Goal: Task Accomplishment & Management: Use online tool/utility

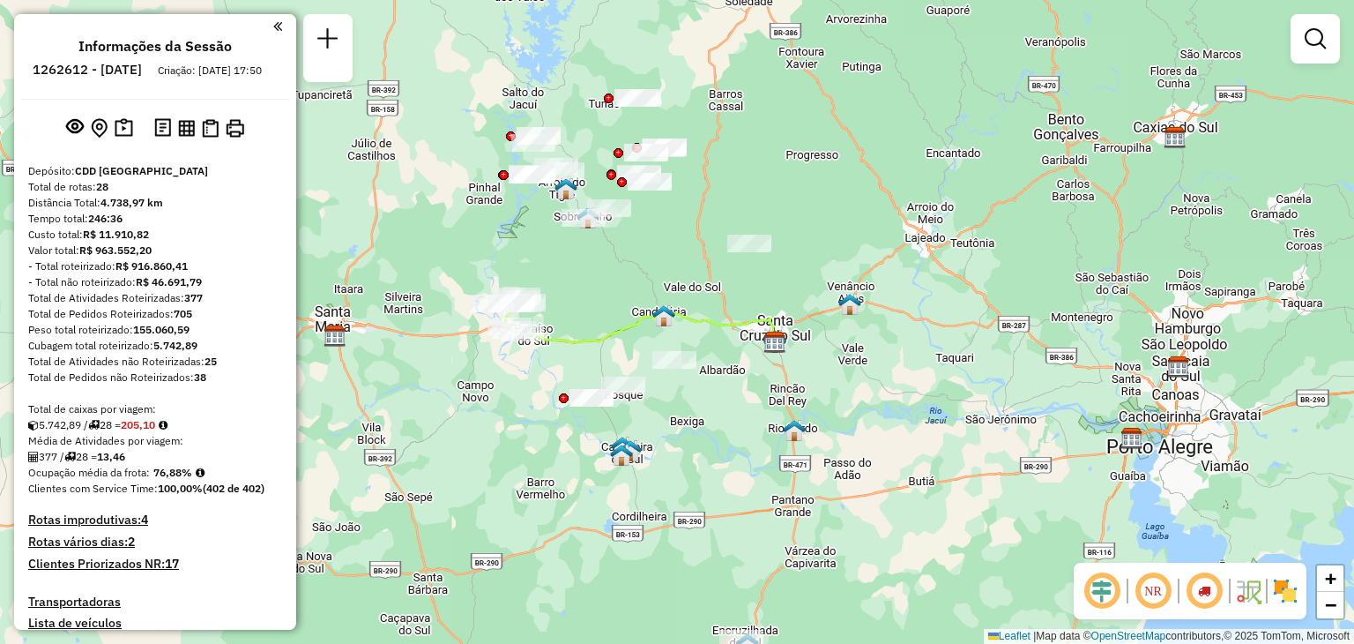
scroll to position [1266, 0]
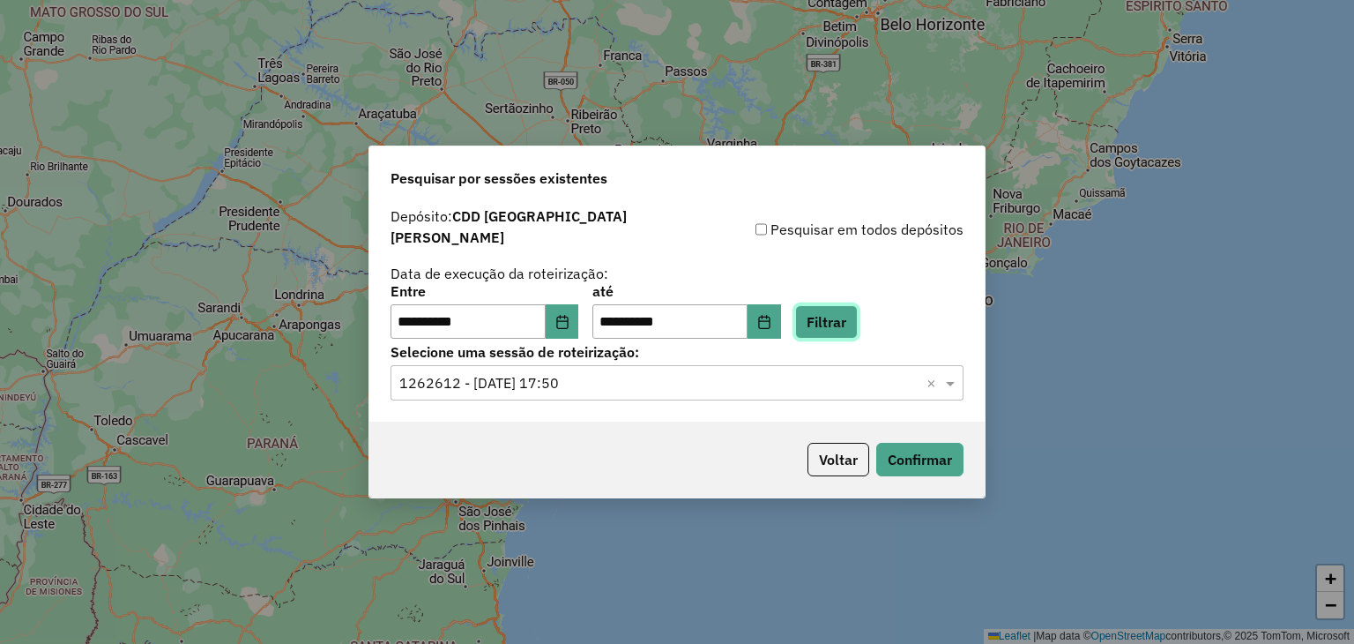
click at [858, 311] on button "Filtrar" at bounding box center [826, 322] width 63 height 34
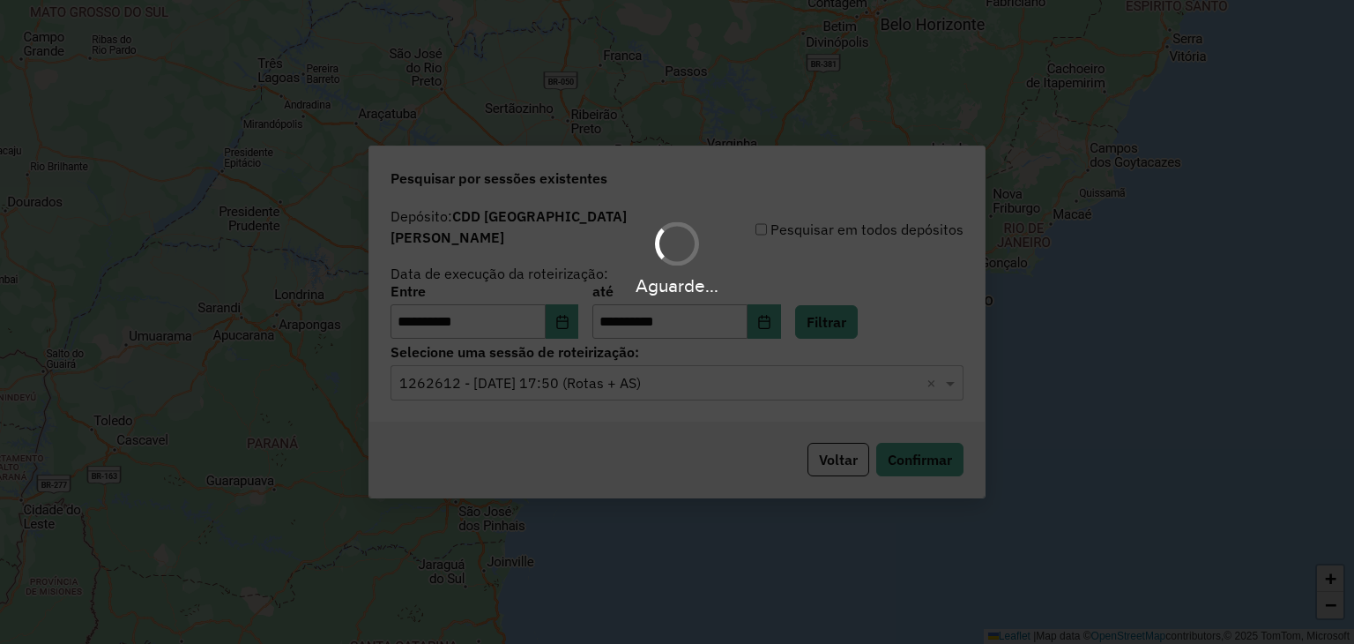
click at [607, 389] on div "Aguarde..." at bounding box center [677, 322] width 1354 height 644
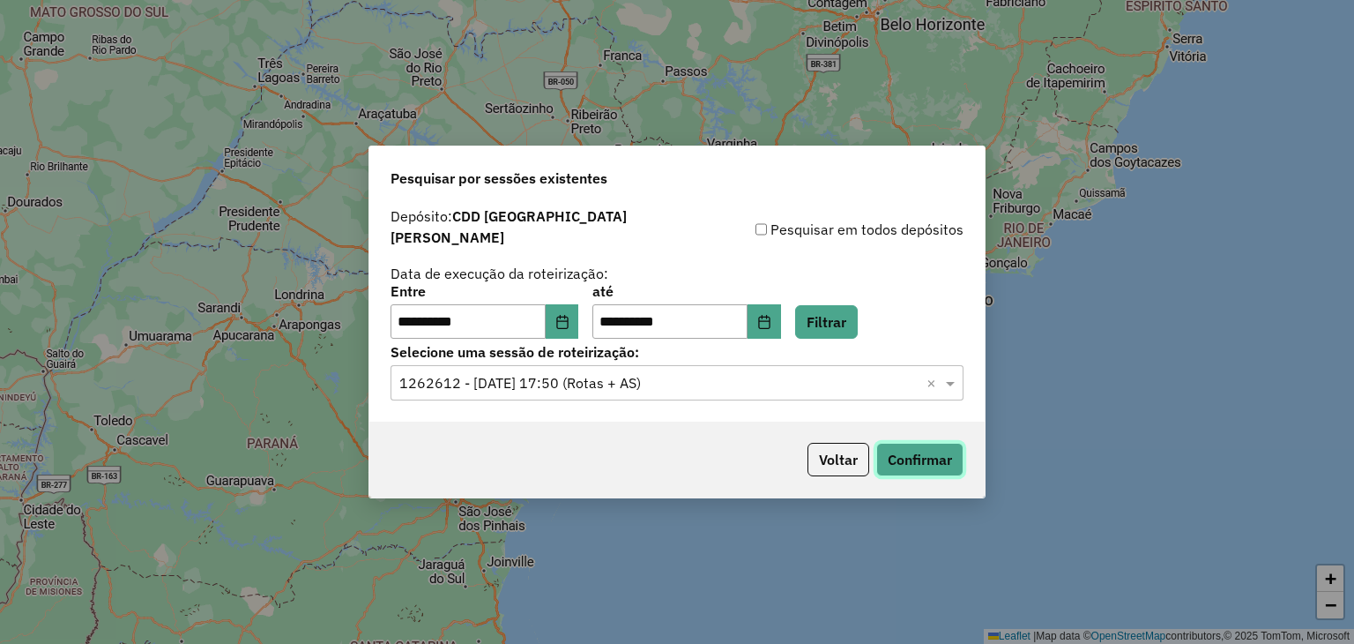
click at [893, 456] on button "Confirmar" at bounding box center [919, 460] width 87 height 34
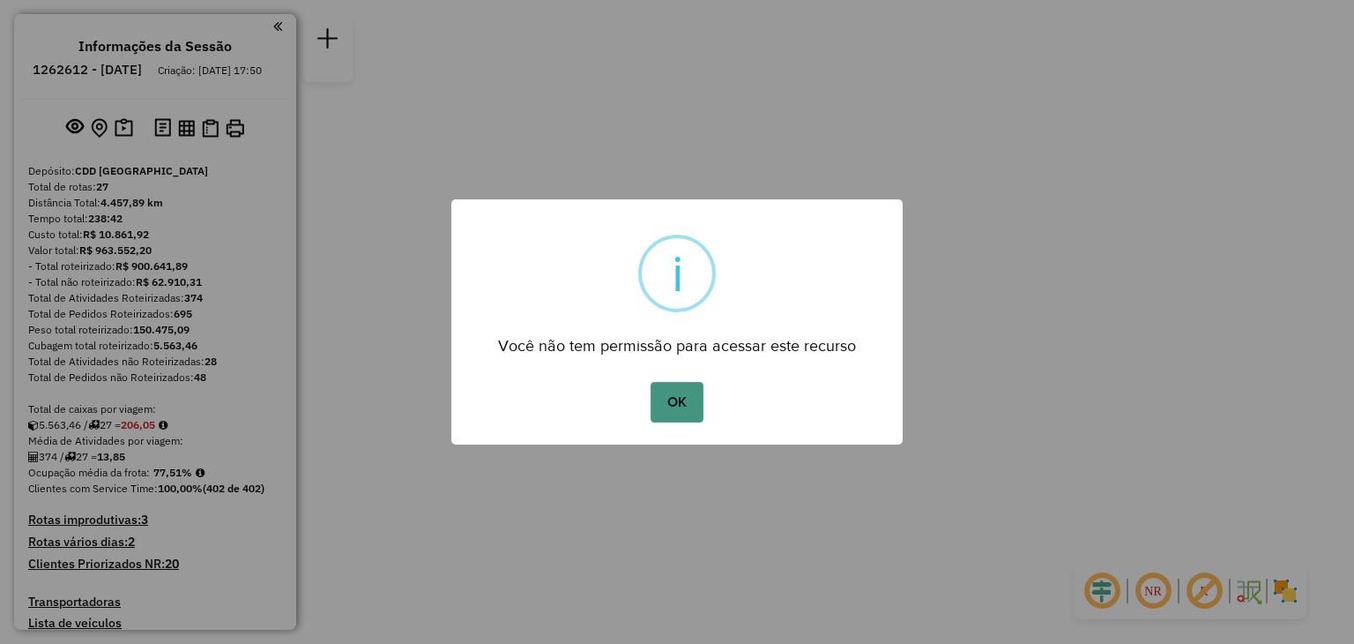
click at [663, 389] on button "OK" at bounding box center [677, 402] width 52 height 41
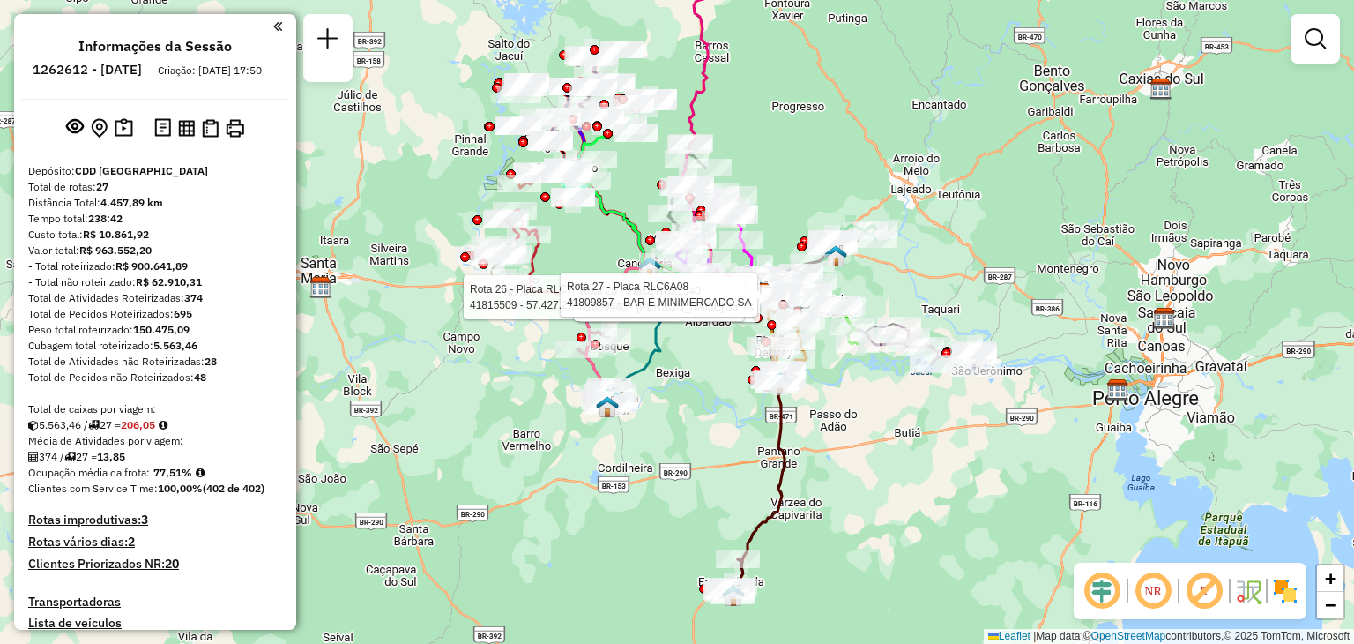
drag, startPoint x: 585, startPoint y: 301, endPoint x: 604, endPoint y: 257, distance: 47.4
click at [604, 257] on div "Rota 26 - Placa RLC7E98 41815509 - 57.427.279 EMANNOEL AUGUSTO BALPARDA Rota 20…" at bounding box center [677, 322] width 1354 height 644
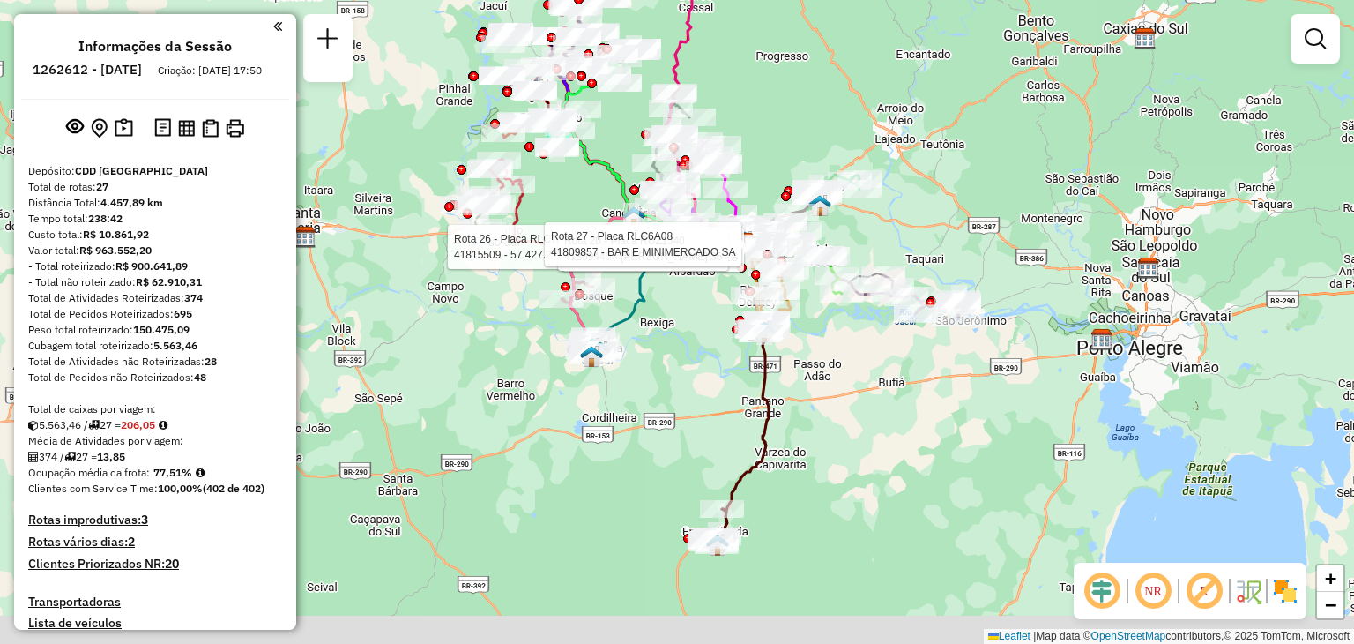
drag, startPoint x: 712, startPoint y: 396, endPoint x: 689, endPoint y: 338, distance: 62.5
click at [689, 338] on div "Rota 26 - Placa RLC7E98 41815509 - 57.427.279 EMANNOEL AUGUSTO BALPARDA Rota 20…" at bounding box center [677, 322] width 1354 height 644
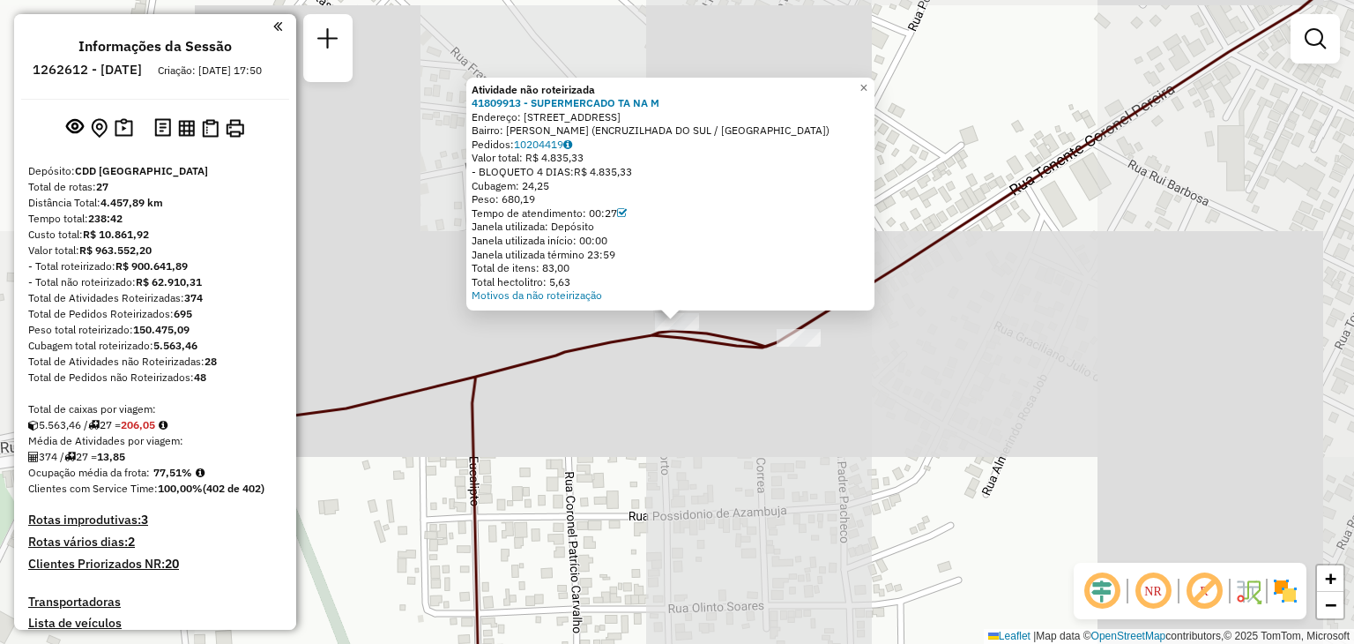
click at [702, 414] on div "Atividade não roteirizada 41809913 - SUPERMERCADO TA NA M Endereço: AVENIDA ARN…" at bounding box center [677, 322] width 1354 height 644
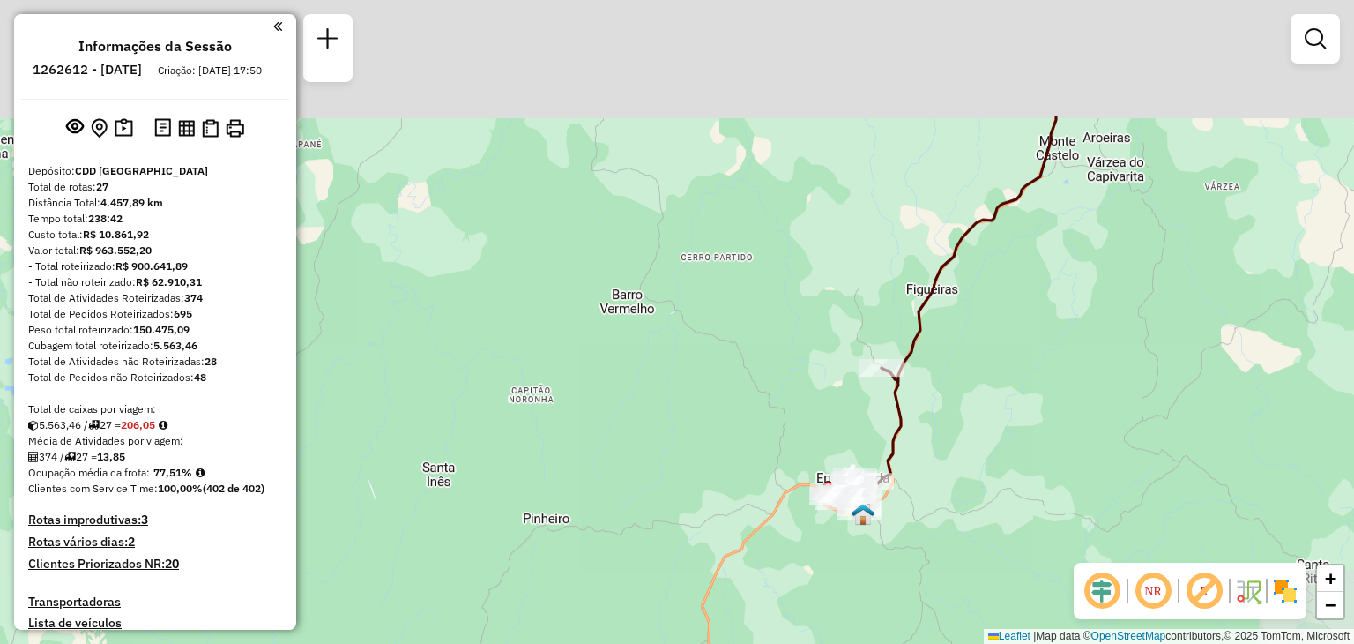
drag, startPoint x: 804, startPoint y: 315, endPoint x: 812, endPoint y: 375, distance: 60.5
click at [812, 375] on div "Janela de atendimento Grade de atendimento Capacidade Transportadoras Veículos …" at bounding box center [677, 322] width 1354 height 644
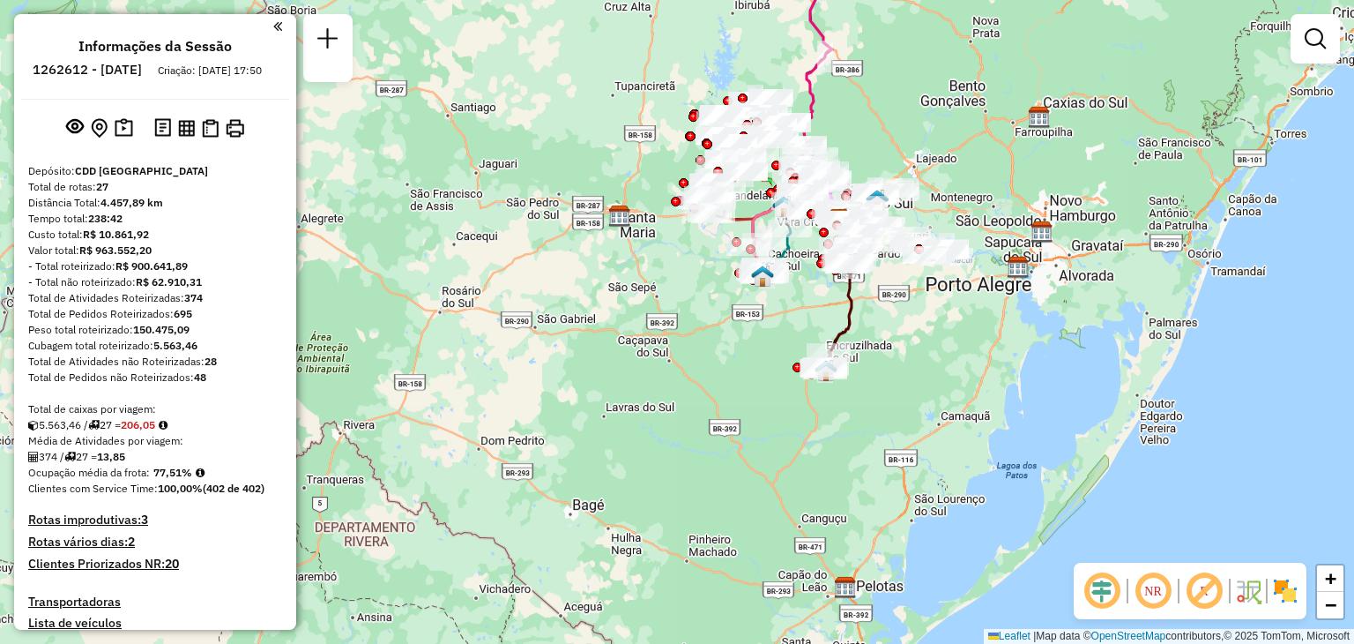
drag, startPoint x: 793, startPoint y: 294, endPoint x: 801, endPoint y: 382, distance: 88.5
click at [801, 382] on div "Janela de atendimento Grade de atendimento Capacidade Transportadoras Veículos …" at bounding box center [677, 322] width 1354 height 644
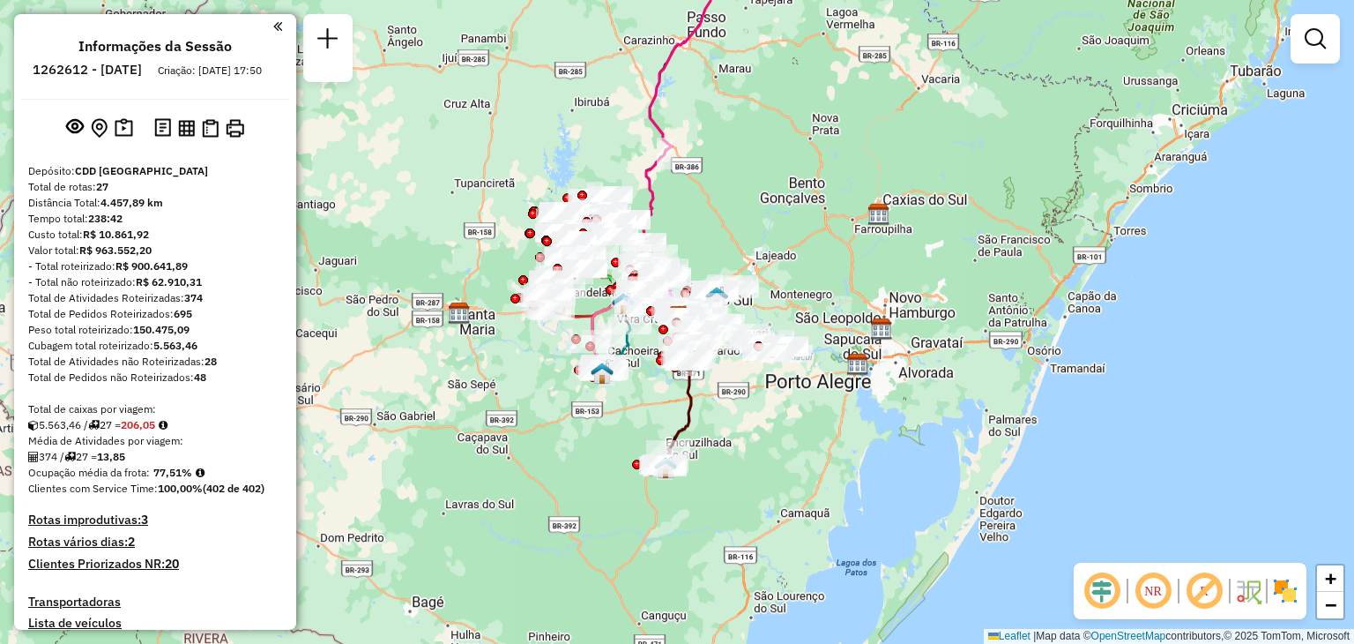
drag, startPoint x: 660, startPoint y: 452, endPoint x: 660, endPoint y: 395, distance: 57.3
click at [660, 395] on div "Janela de atendimento Grade de atendimento Capacidade Transportadoras Veículos …" at bounding box center [677, 322] width 1354 height 644
drag, startPoint x: 631, startPoint y: 422, endPoint x: 632, endPoint y: 434, distance: 11.5
click at [632, 434] on div "Janela de atendimento Grade de atendimento Capacidade Transportadoras Veículos …" at bounding box center [677, 322] width 1354 height 644
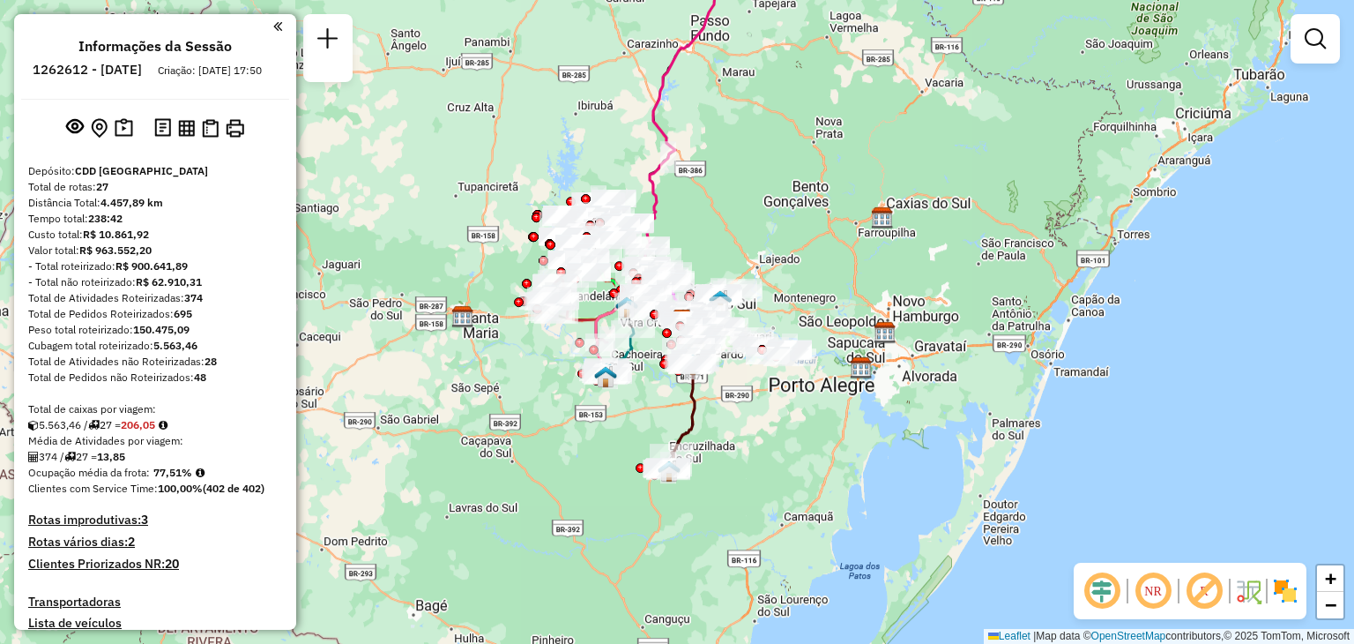
click at [670, 477] on div at bounding box center [667, 468] width 44 height 18
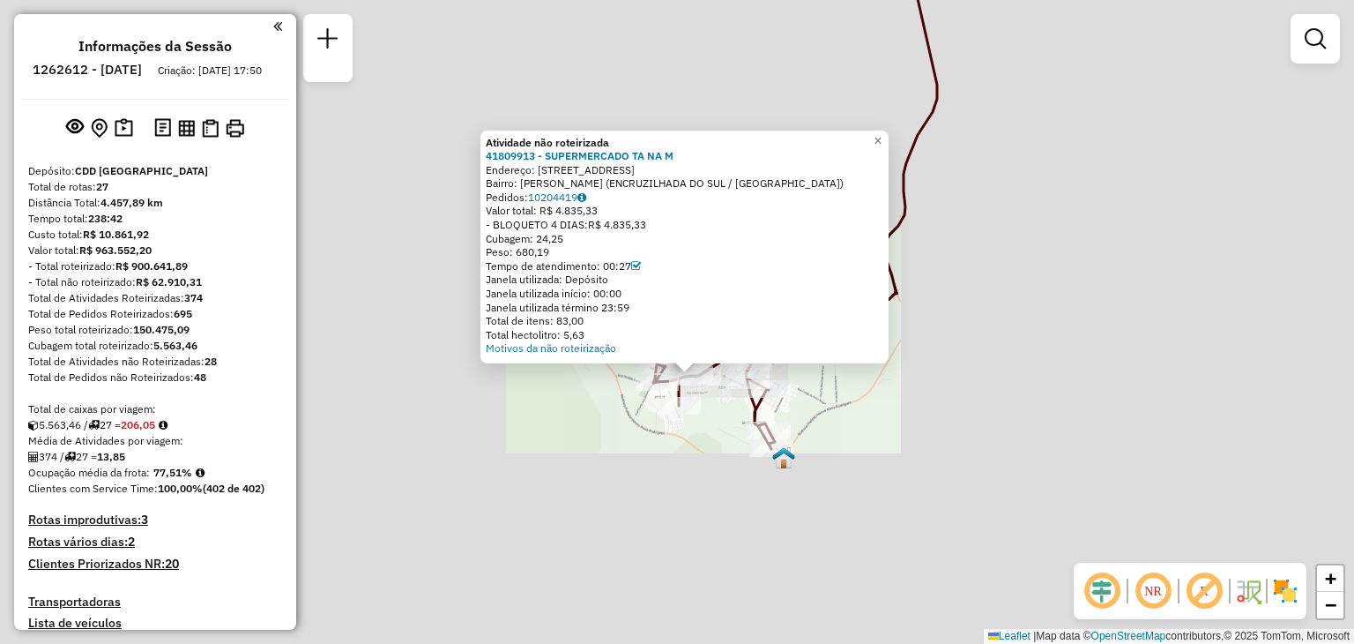
click at [973, 377] on div "Rota 10 - Placa LON0F07 41808493 - JOAO CARLOS RODRIGUE Atividade não roteiriza…" at bounding box center [677, 322] width 1354 height 644
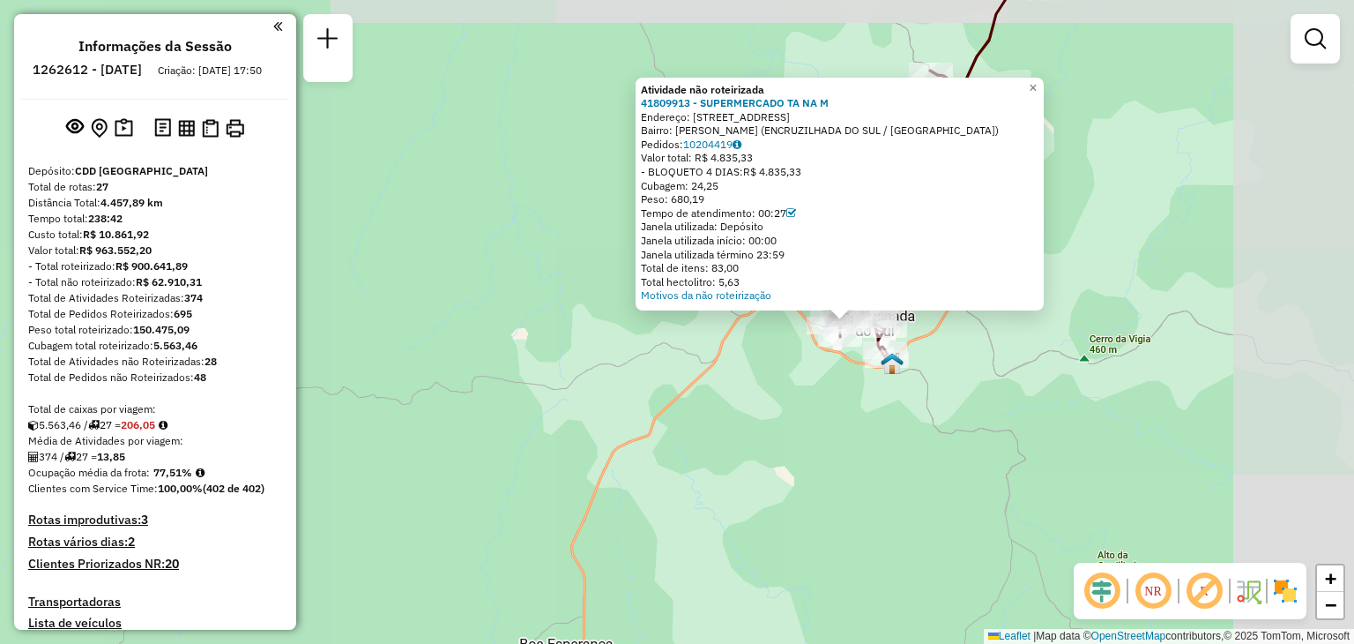
click at [1181, 130] on div "Atividade não roteirizada 41809913 - SUPERMERCADO TA NA M Endereço: AVENIDA ARN…" at bounding box center [677, 322] width 1354 height 644
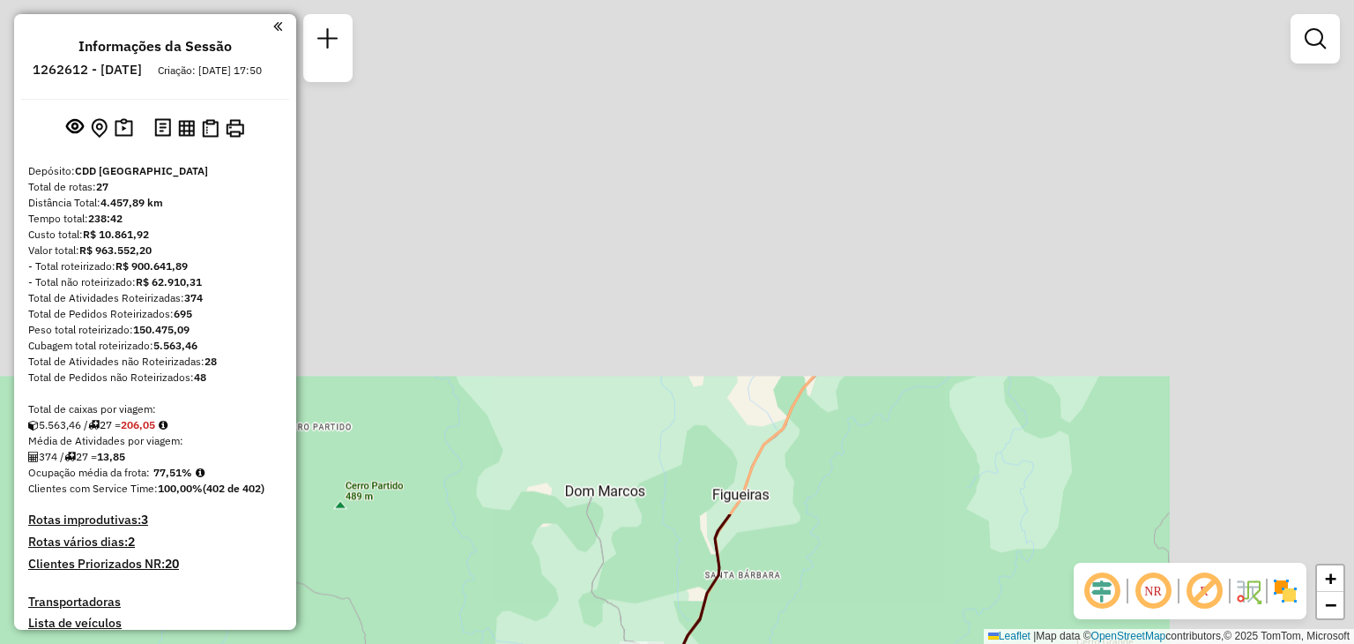
drag, startPoint x: 1158, startPoint y: 106, endPoint x: 868, endPoint y: 683, distance: 646.3
click at [868, 643] on html "Aguarde... Pop-up bloqueado! Seu navegador bloqueou automáticamente a abertura …" at bounding box center [677, 322] width 1354 height 644
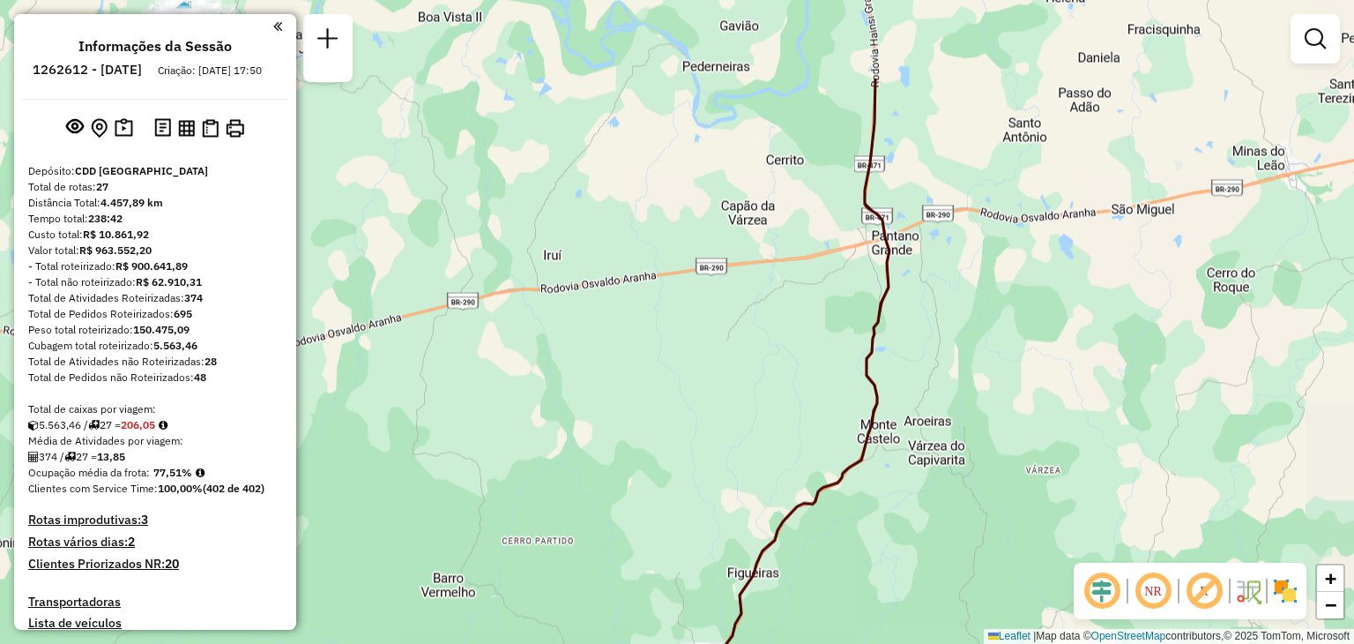
drag, startPoint x: 914, startPoint y: 414, endPoint x: 835, endPoint y: 587, distance: 190.6
click at [835, 587] on div "Janela de atendimento Grade de atendimento Capacidade Transportadoras Veículos …" at bounding box center [677, 322] width 1354 height 644
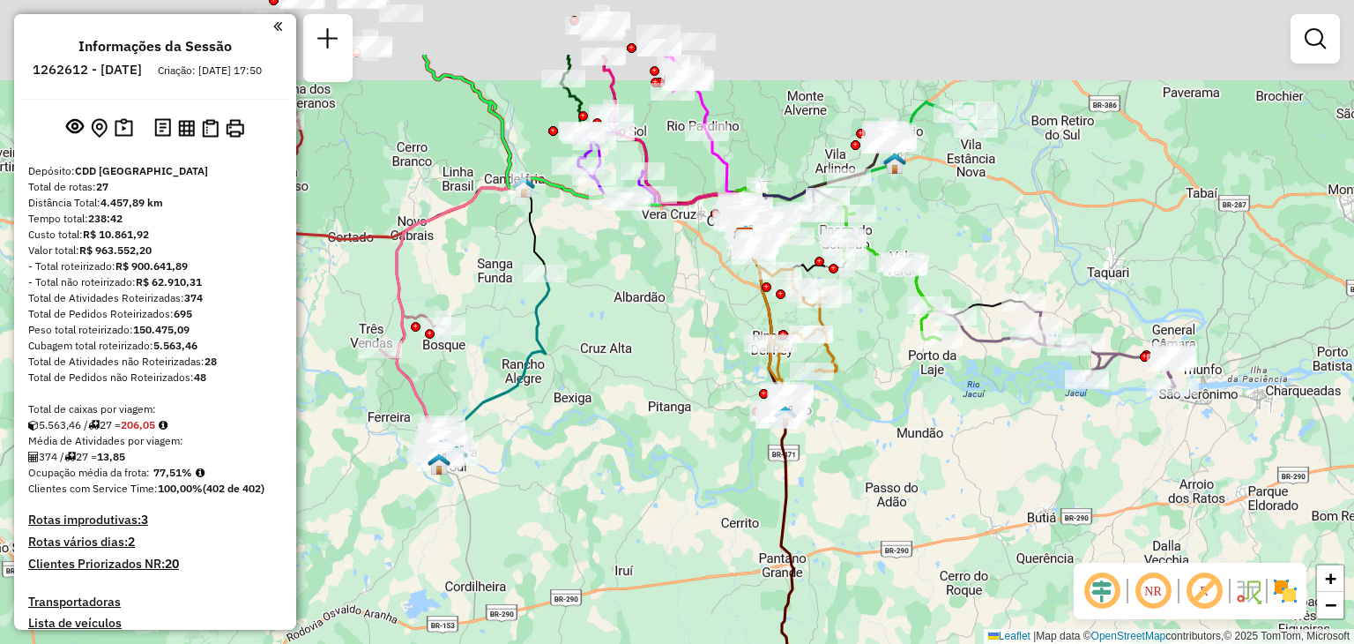
drag, startPoint x: 883, startPoint y: 352, endPoint x: 834, endPoint y: 451, distance: 110.0
click at [847, 477] on div "Janela de atendimento Grade de atendimento Capacidade Transportadoras Veículos …" at bounding box center [677, 322] width 1354 height 644
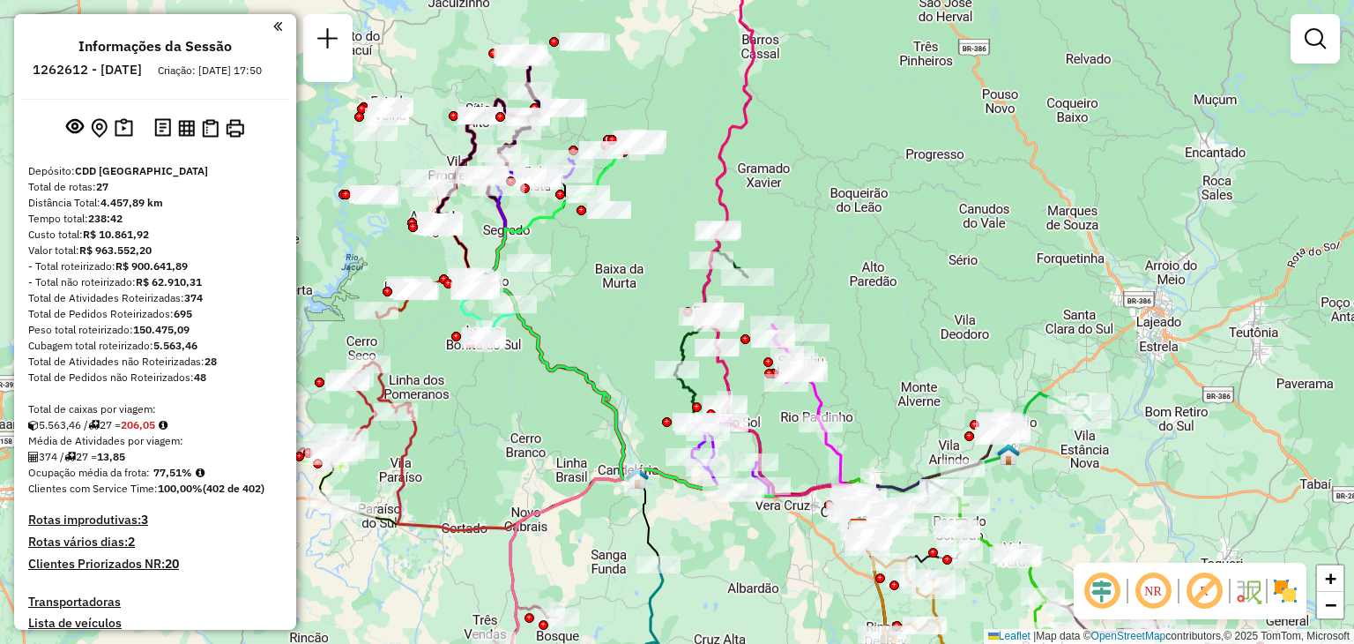
drag, startPoint x: 600, startPoint y: 292, endPoint x: 631, endPoint y: 352, distance: 67.8
click at [631, 352] on div "Janela de atendimento Grade de atendimento Capacidade Transportadoras Veículos …" at bounding box center [677, 322] width 1354 height 644
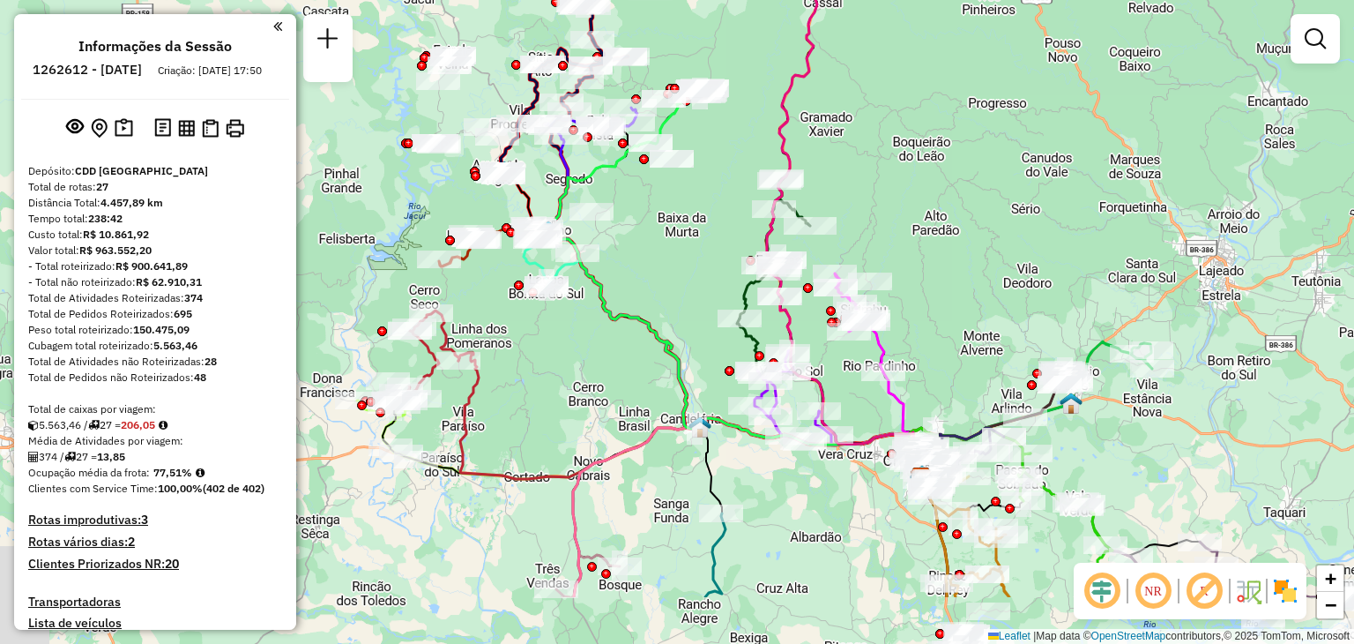
drag, startPoint x: 490, startPoint y: 494, endPoint x: 515, endPoint y: 385, distance: 111.2
click at [515, 385] on div "Janela de atendimento Grade de atendimento Capacidade Transportadoras Veículos …" at bounding box center [677, 322] width 1354 height 644
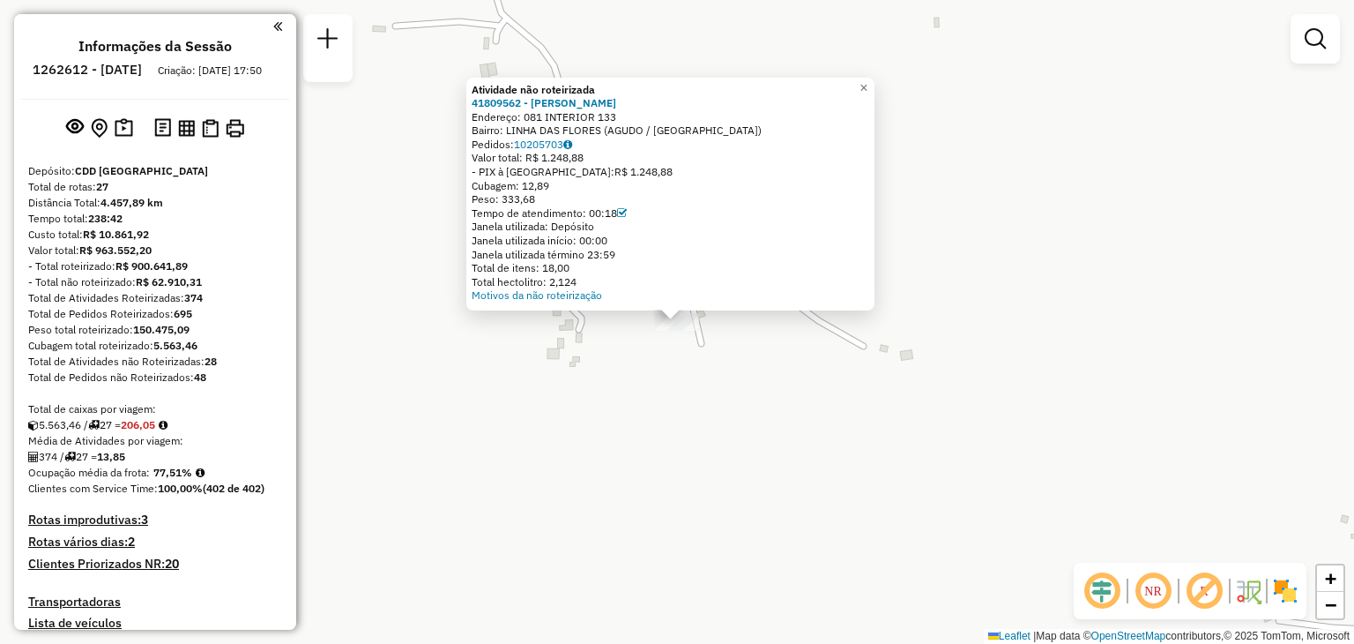
click at [776, 396] on div "Atividade não roteirizada 41809562 - JAIRO MULLER Endereço: 081 INTERIOR 133 Ba…" at bounding box center [677, 322] width 1354 height 644
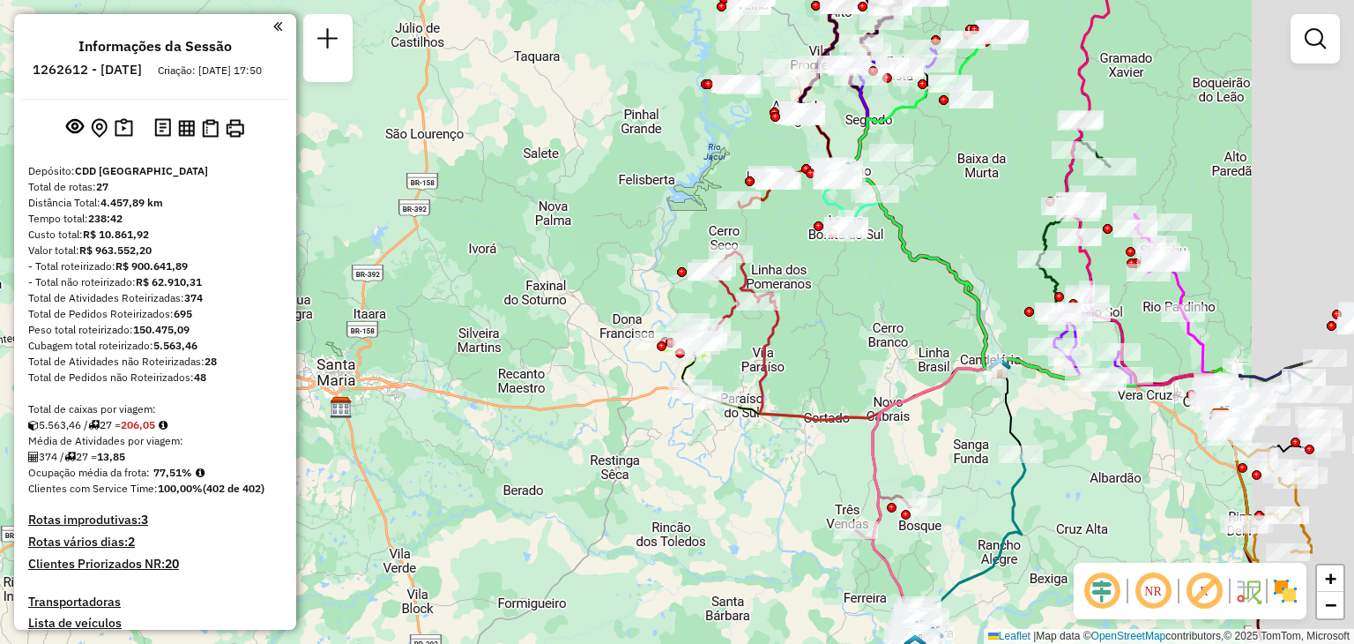
drag, startPoint x: 1065, startPoint y: 393, endPoint x: 889, endPoint y: 325, distance: 189.0
click at [889, 325] on div "Janela de atendimento Grade de atendimento Capacidade Transportadoras Veículos …" at bounding box center [677, 322] width 1354 height 644
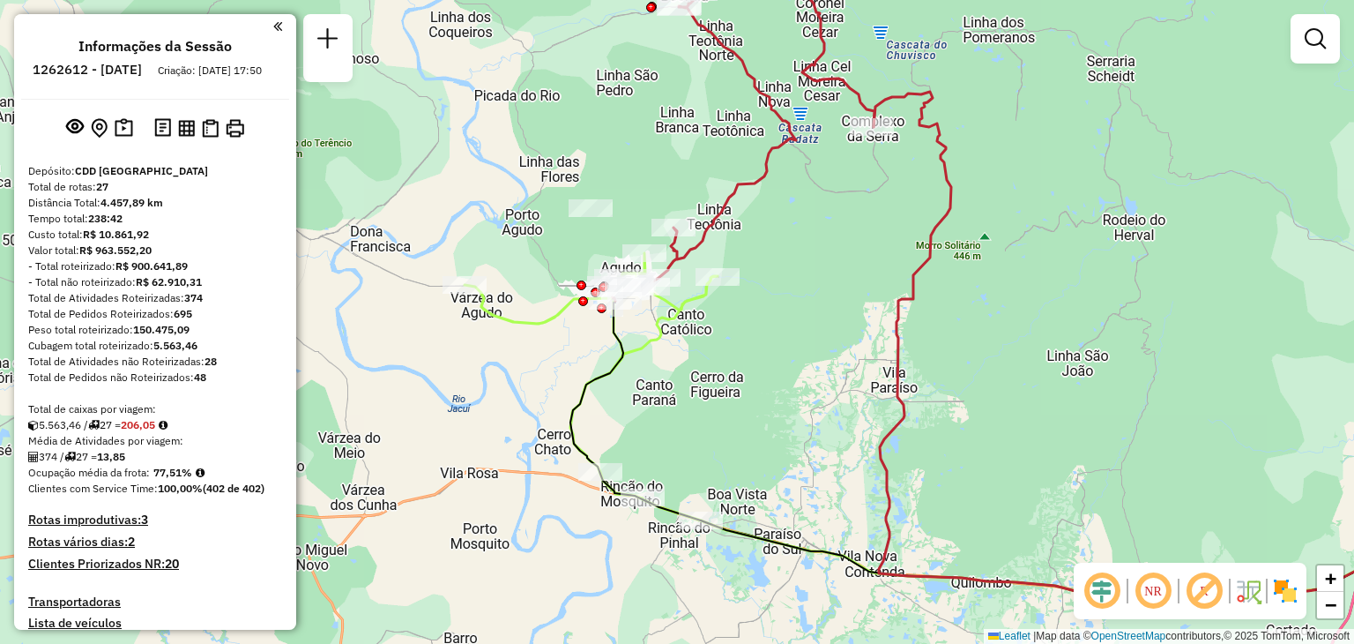
drag, startPoint x: 852, startPoint y: 204, endPoint x: 839, endPoint y: 309, distance: 106.5
click at [832, 320] on div "Janela de atendimento Grade de atendimento Capacidade Transportadoras Veículos …" at bounding box center [677, 322] width 1354 height 644
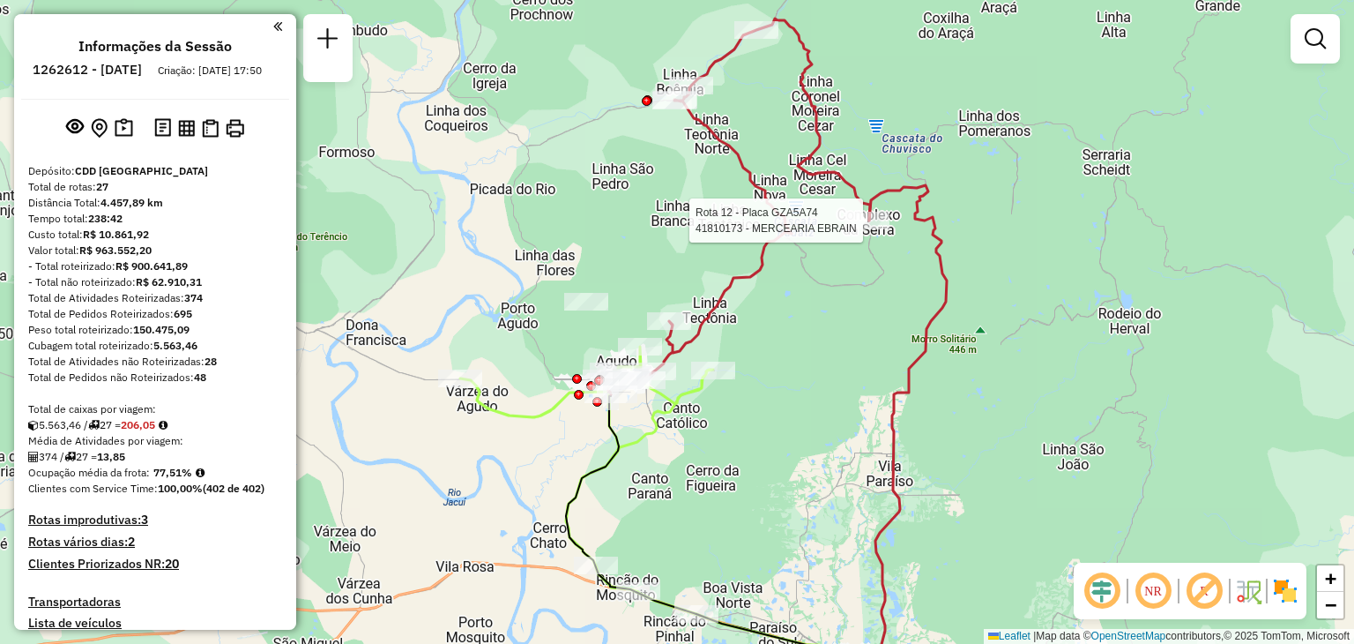
select select "**********"
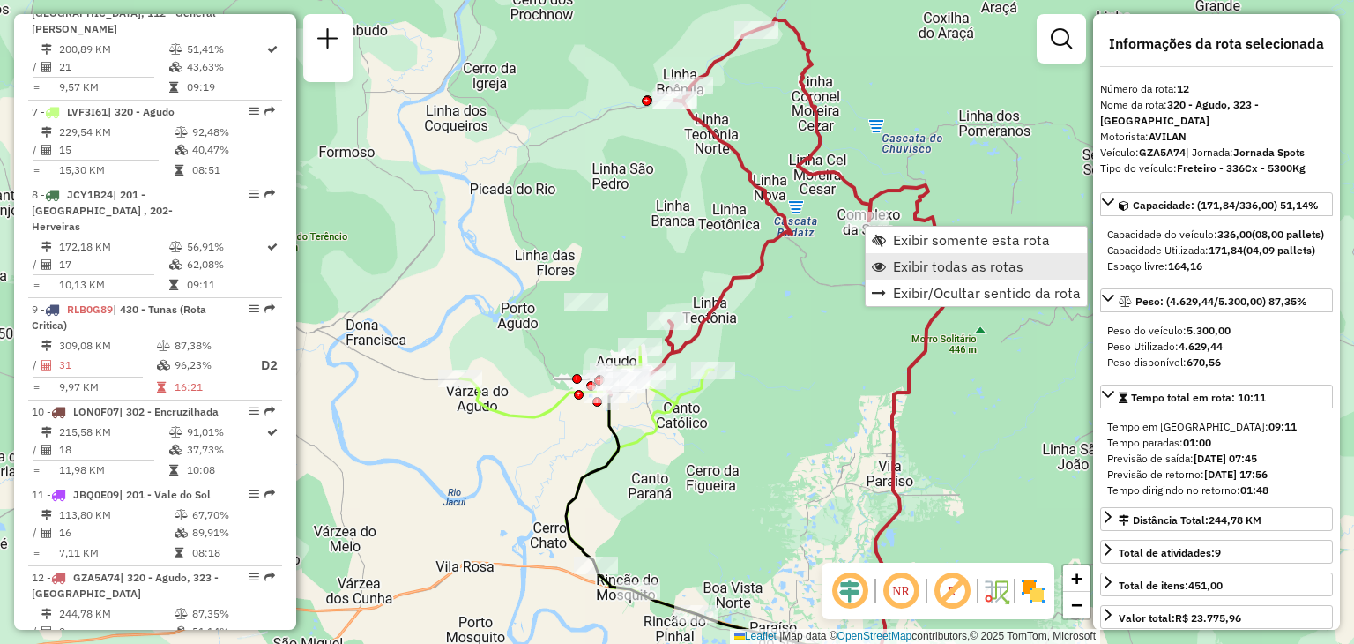
scroll to position [1732, 0]
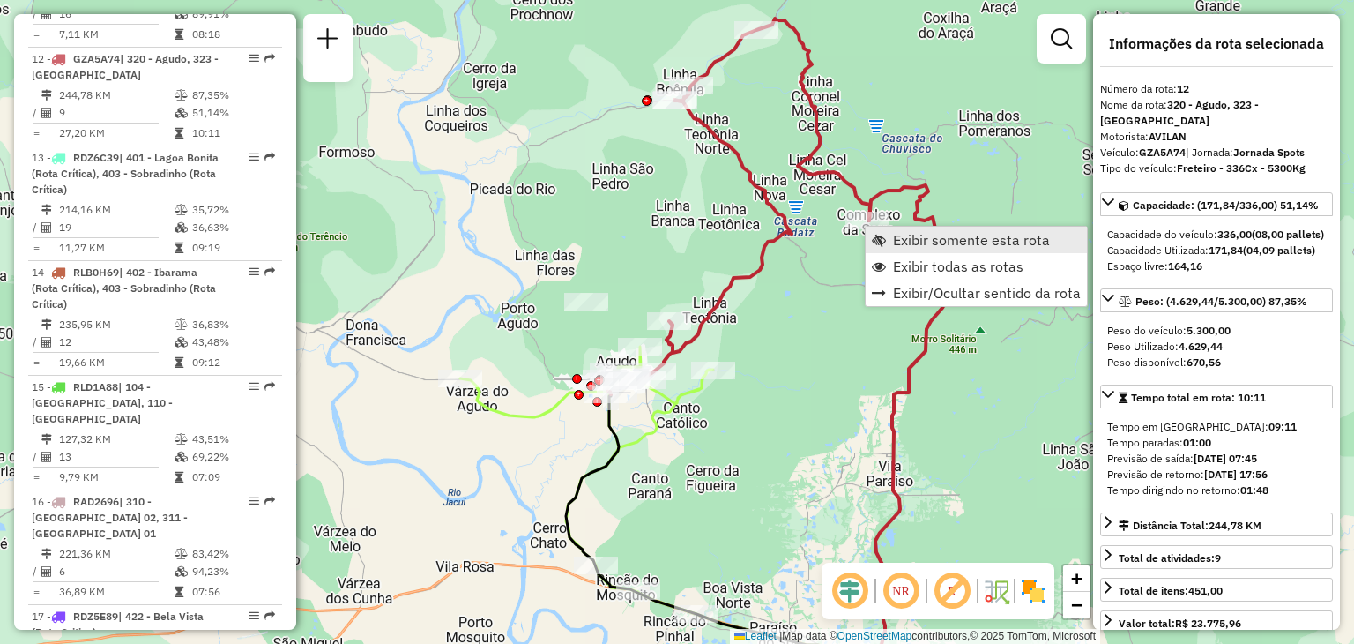
click at [914, 236] on span "Exibir somente esta rota" at bounding box center [971, 240] width 157 height 14
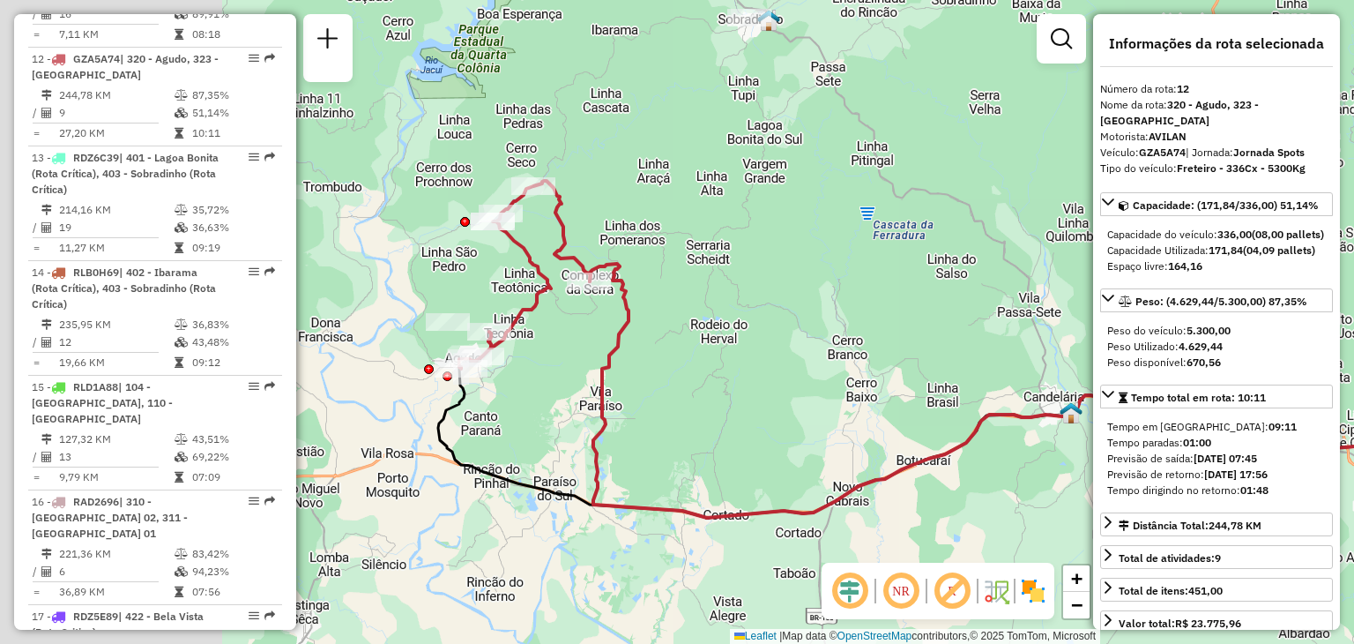
drag, startPoint x: 394, startPoint y: 331, endPoint x: 600, endPoint y: 355, distance: 207.8
click at [698, 362] on div "Janela de atendimento Grade de atendimento Capacidade Transportadoras Veículos …" at bounding box center [677, 322] width 1354 height 644
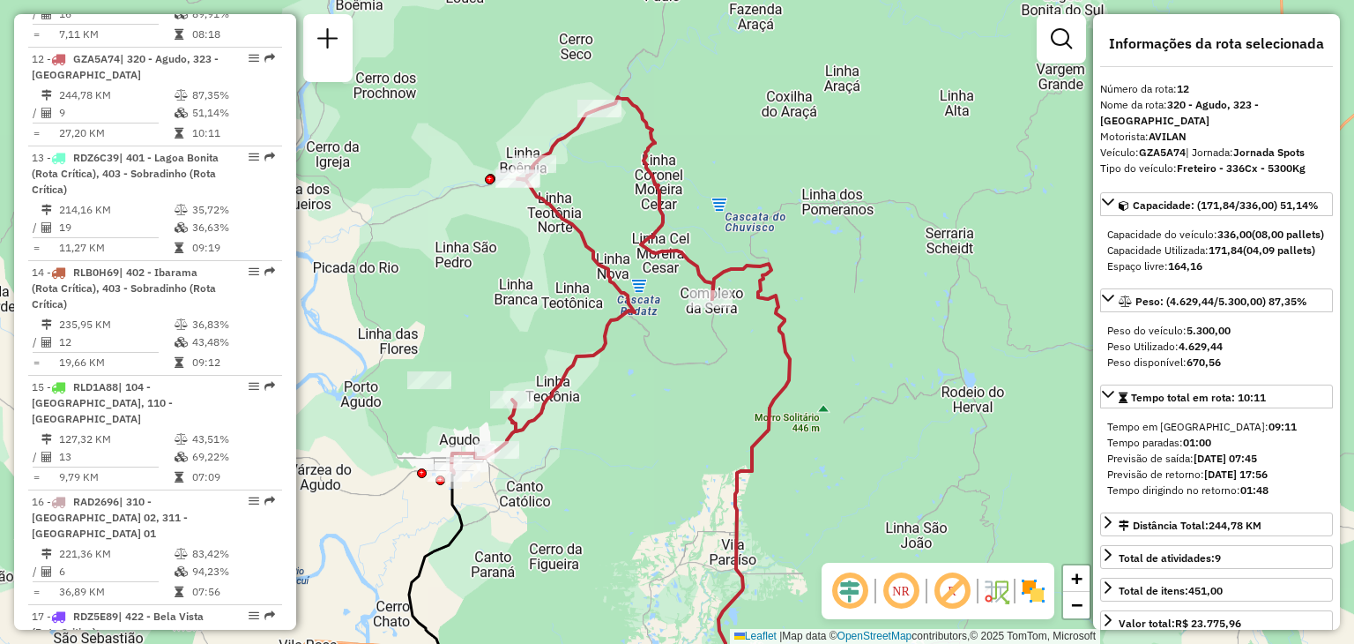
drag, startPoint x: 529, startPoint y: 232, endPoint x: 527, endPoint y: 326, distance: 94.4
click at [523, 333] on div "Janela de atendimento Grade de atendimento Capacidade Transportadoras Veículos …" at bounding box center [677, 322] width 1354 height 644
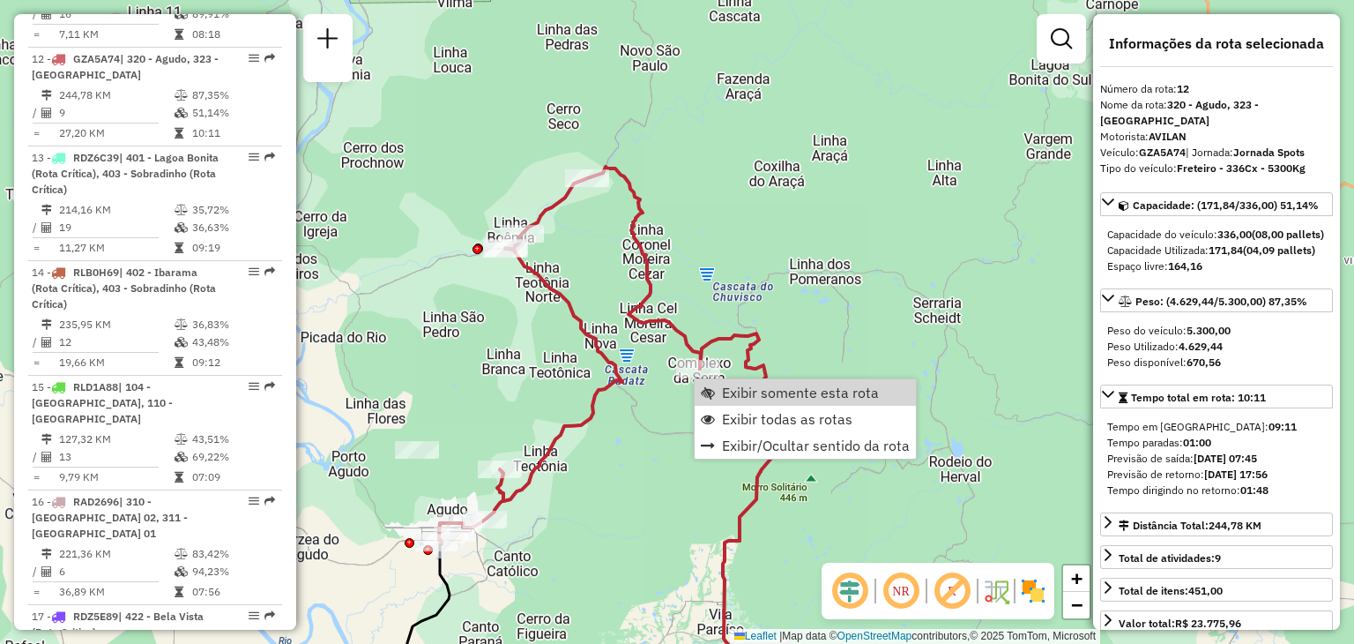
click at [611, 470] on div "Janela de atendimento Grade de atendimento Capacidade Transportadoras Veículos …" at bounding box center [677, 322] width 1354 height 644
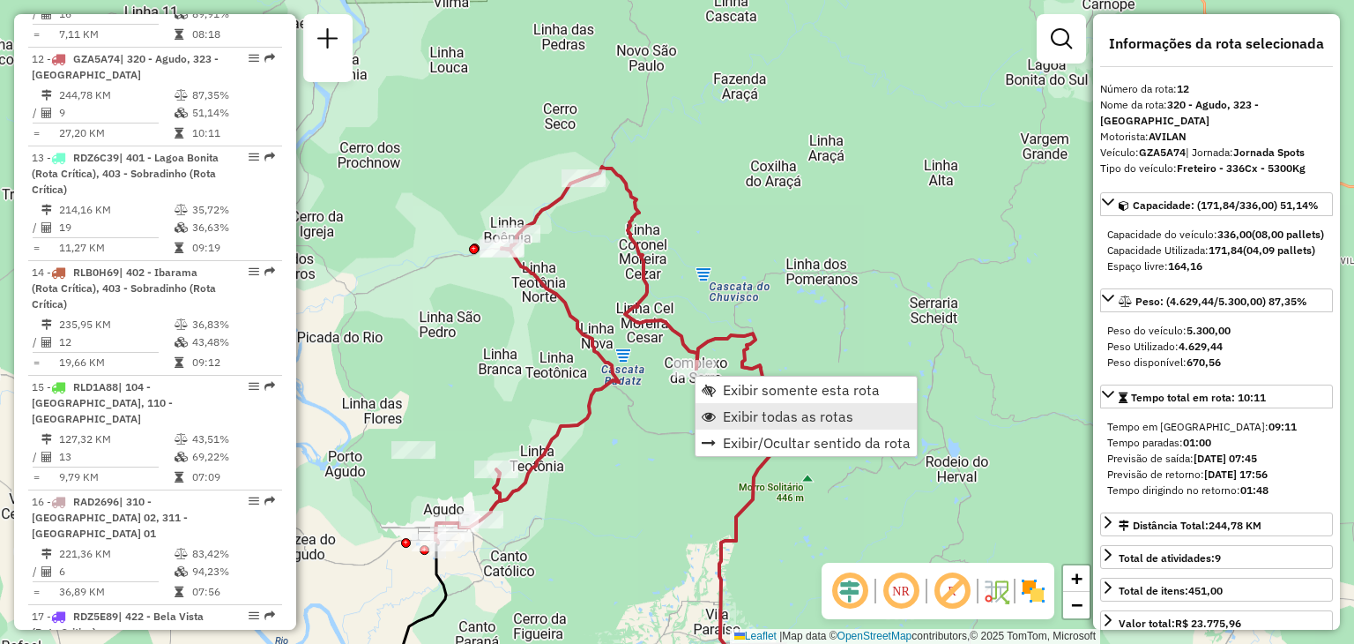
click at [721, 414] on link "Exibir todas as rotas" at bounding box center [806, 416] width 221 height 26
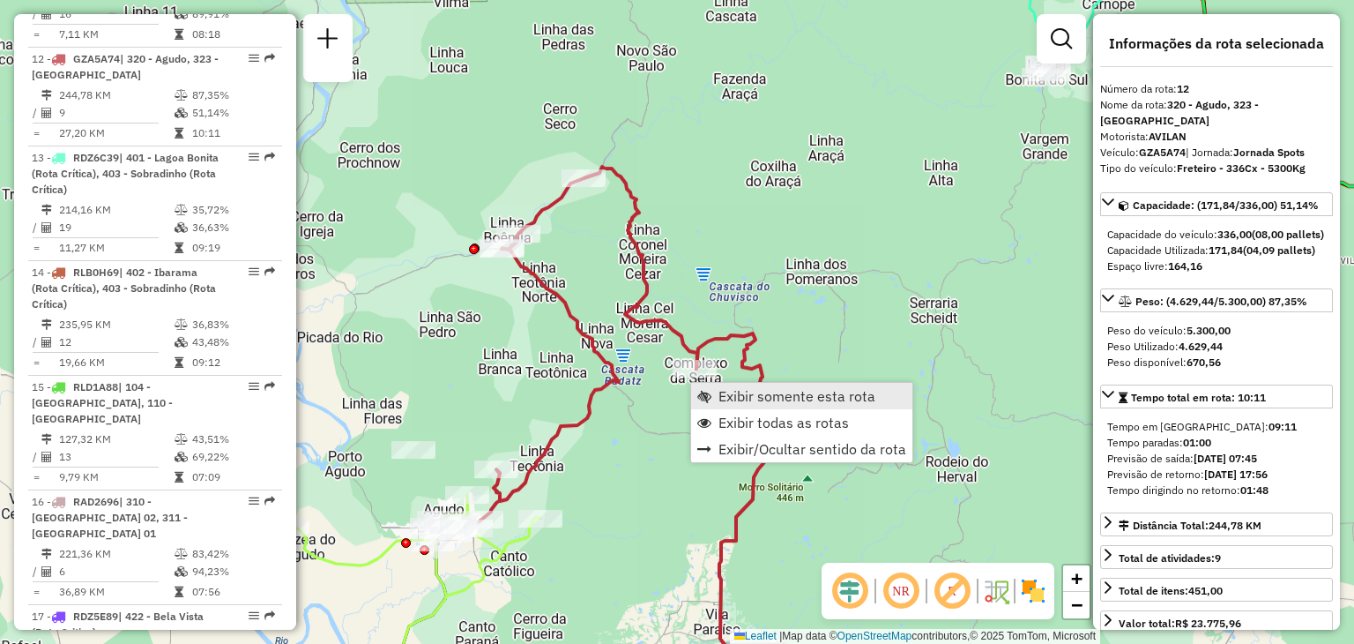
click at [713, 393] on link "Exibir somente esta rota" at bounding box center [801, 396] width 221 height 26
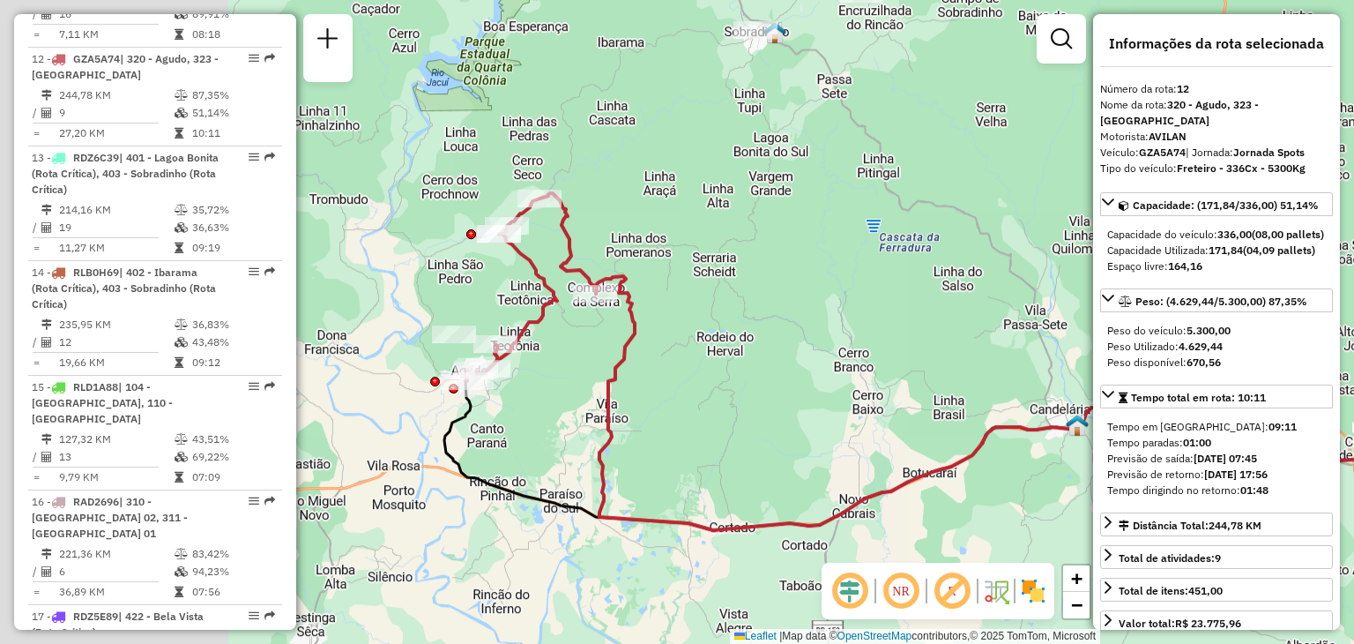
drag, startPoint x: 518, startPoint y: 378, endPoint x: 843, endPoint y: 420, distance: 327.1
click at [846, 421] on div "Janela de atendimento Grade de atendimento Capacidade Transportadoras Veículos …" at bounding box center [677, 322] width 1354 height 644
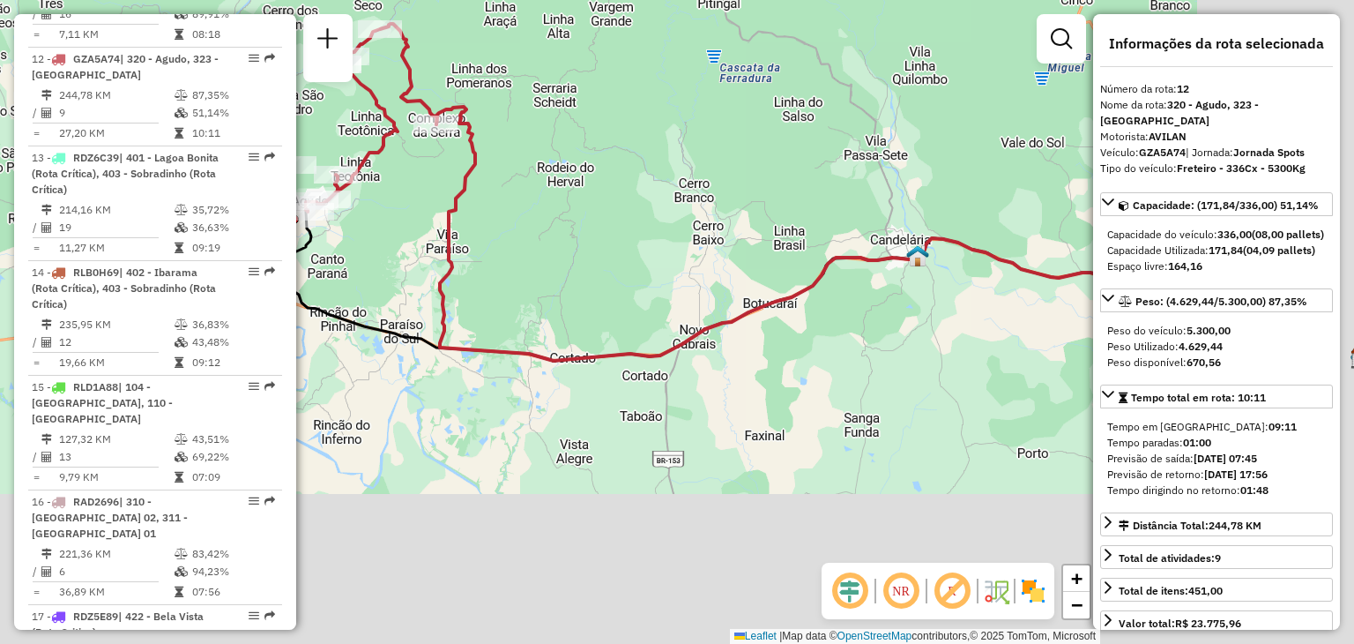
drag, startPoint x: 681, startPoint y: 405, endPoint x: 504, endPoint y: 231, distance: 247.5
click at [504, 231] on div "Janela de atendimento Grade de atendimento Capacidade Transportadoras Veículos …" at bounding box center [677, 322] width 1354 height 644
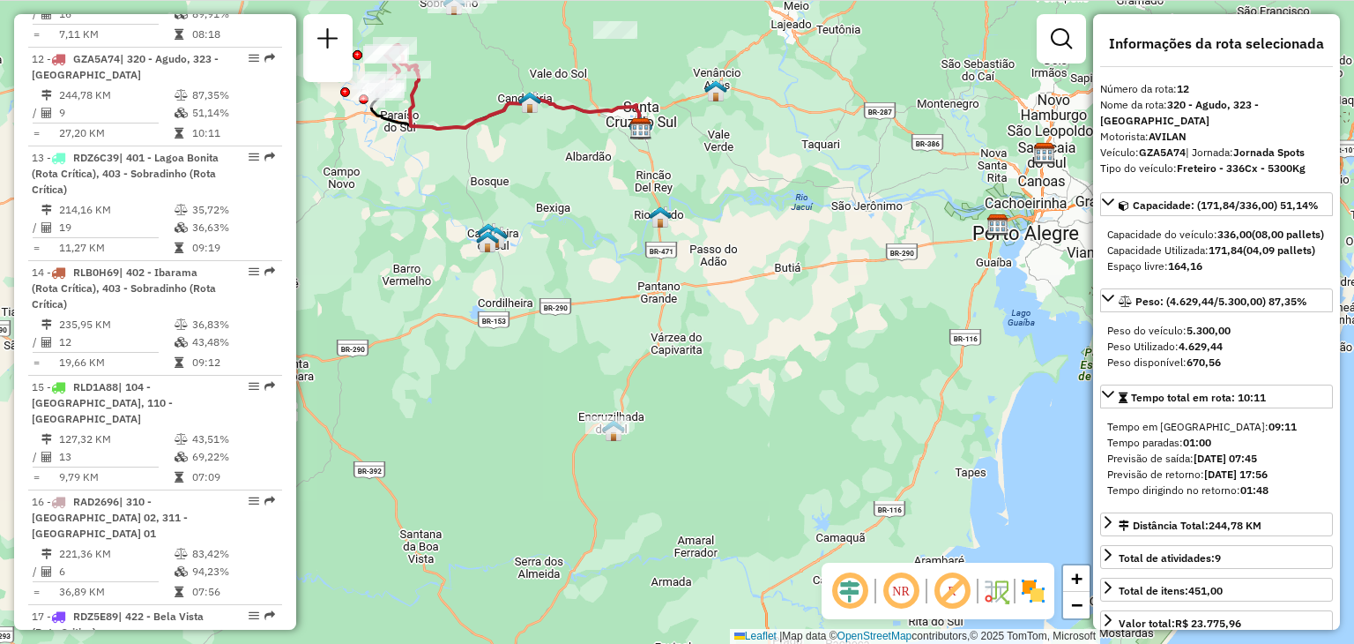
drag, startPoint x: 684, startPoint y: 252, endPoint x: 658, endPoint y: 211, distance: 49.2
click at [658, 207] on img at bounding box center [660, 216] width 23 height 23
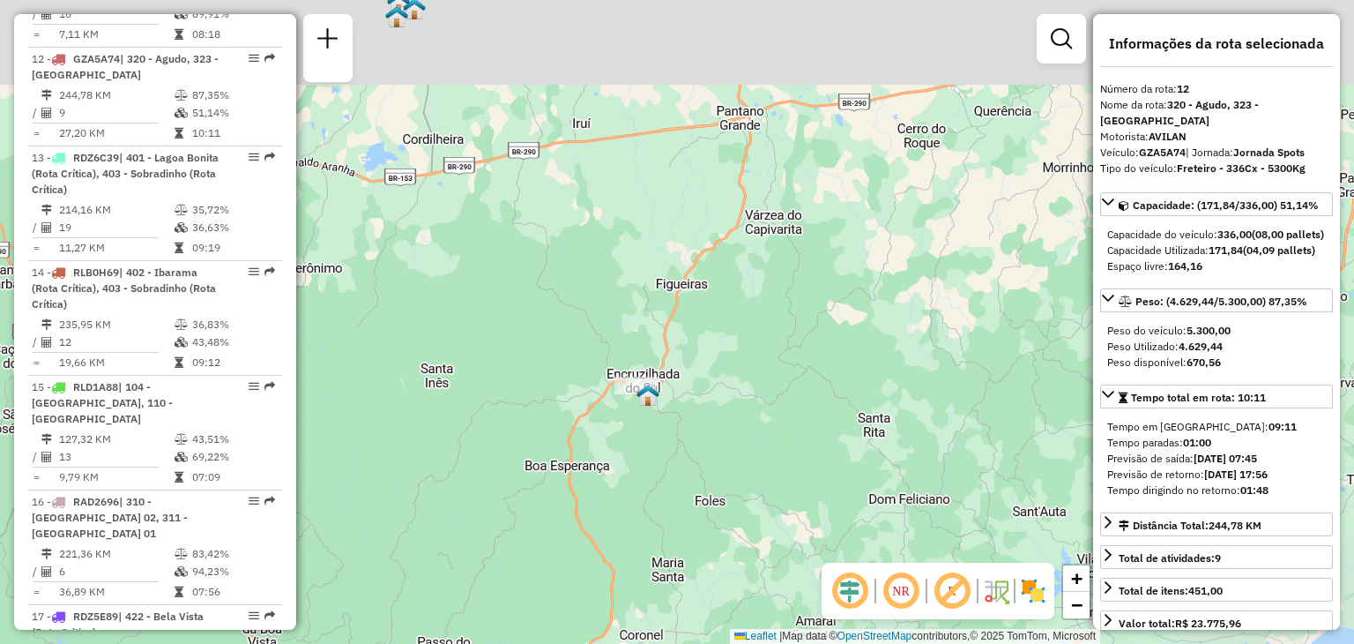
drag, startPoint x: 603, startPoint y: 143, endPoint x: 615, endPoint y: 272, distance: 130.1
click at [623, 318] on div "Janela de atendimento Grade de atendimento Capacidade Transportadoras Veículos …" at bounding box center [677, 322] width 1354 height 644
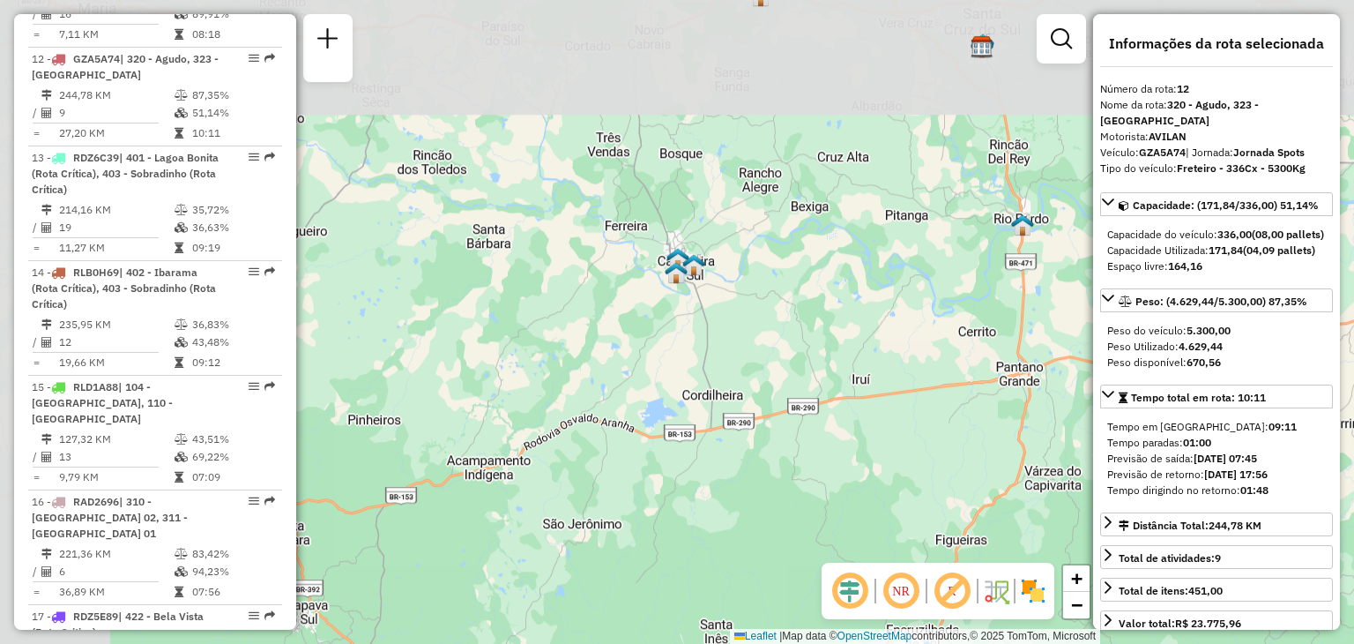
drag, startPoint x: 597, startPoint y: 164, endPoint x: 751, endPoint y: 249, distance: 176.0
click at [872, 409] on div "Janela de atendimento Grade de atendimento Capacidade Transportadoras Veículos …" at bounding box center [677, 322] width 1354 height 644
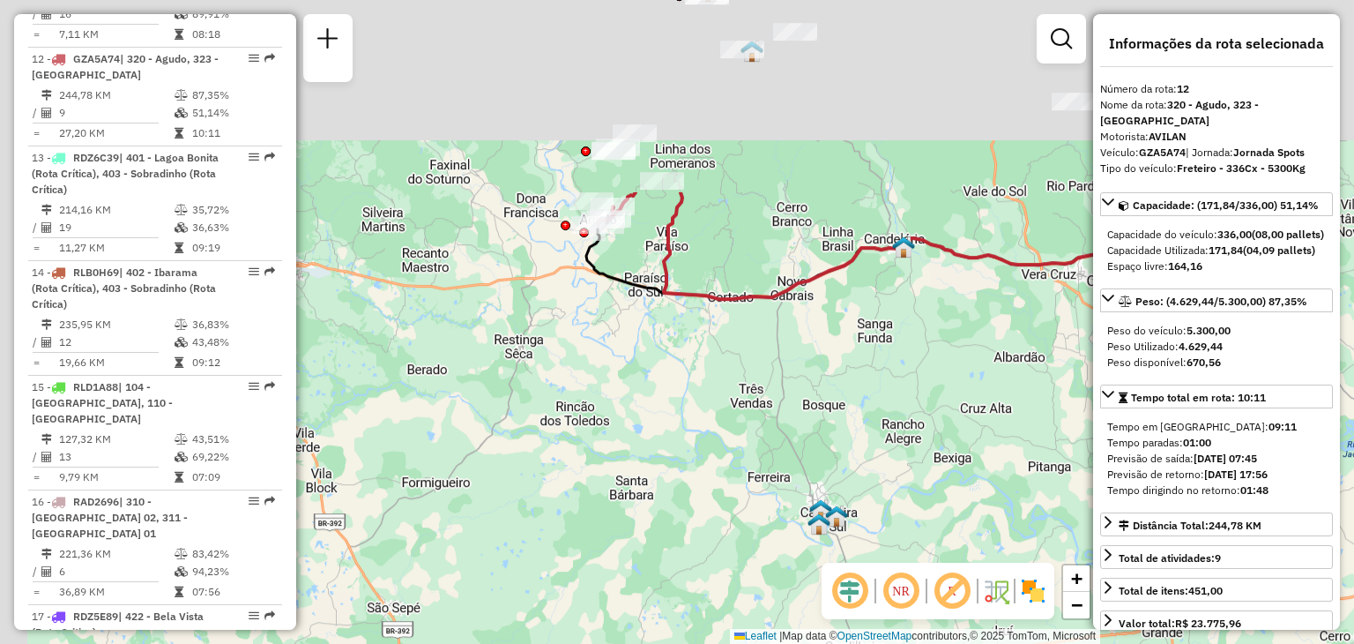
drag, startPoint x: 764, startPoint y: 244, endPoint x: 812, endPoint y: 372, distance: 136.4
click at [866, 415] on div "Janela de atendimento Grade de atendimento Capacidade Transportadoras Veículos …" at bounding box center [677, 322] width 1354 height 644
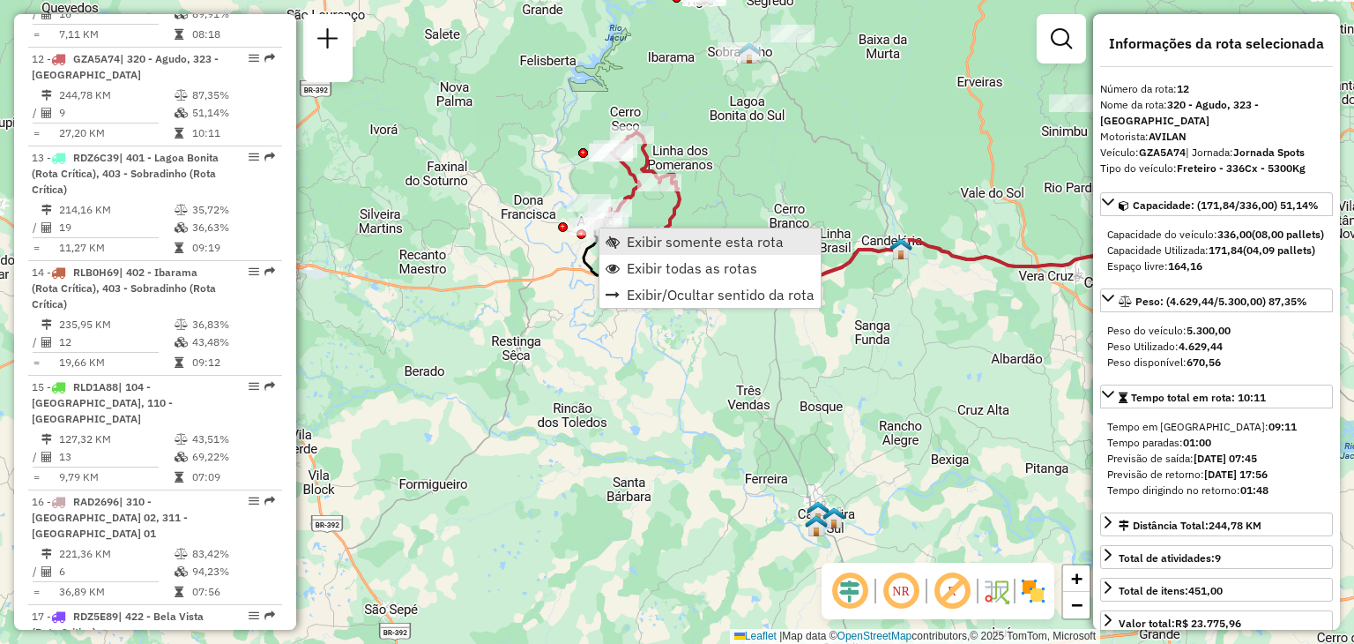
click at [622, 243] on link "Exibir somente esta rota" at bounding box center [710, 241] width 221 height 26
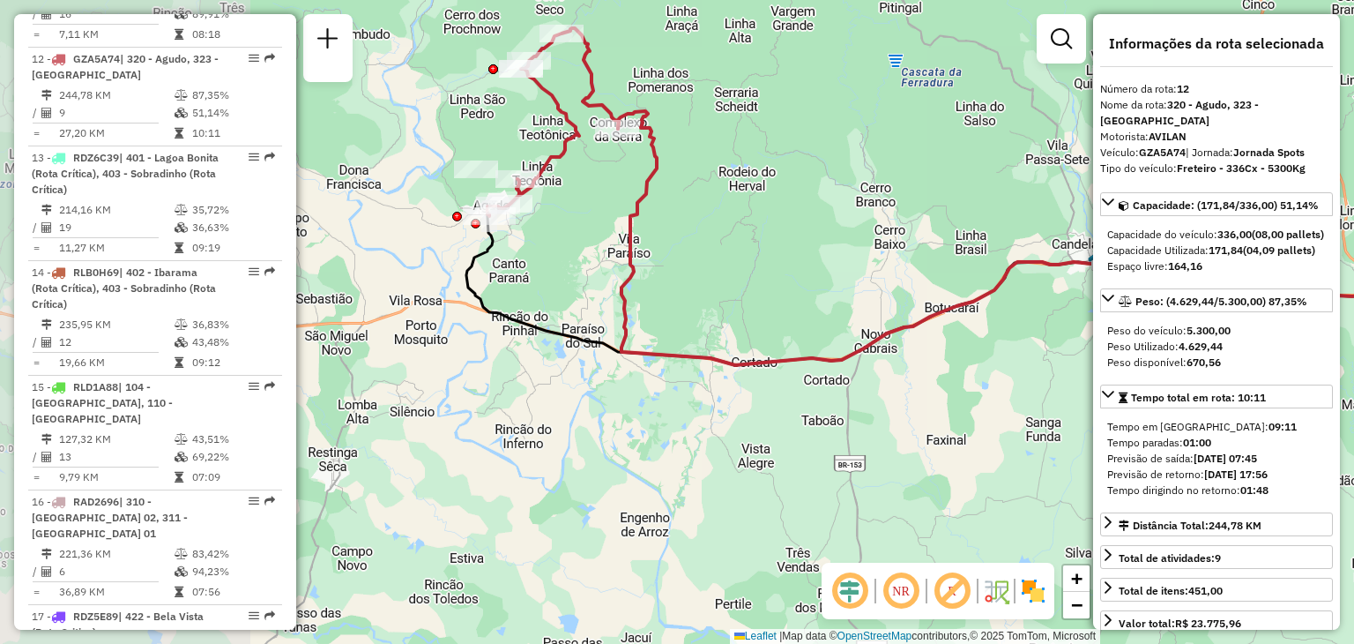
drag, startPoint x: 560, startPoint y: 347, endPoint x: 839, endPoint y: 235, distance: 300.3
click at [861, 230] on div "Janela de atendimento Grade de atendimento Capacidade Transportadoras Veículos …" at bounding box center [677, 322] width 1354 height 644
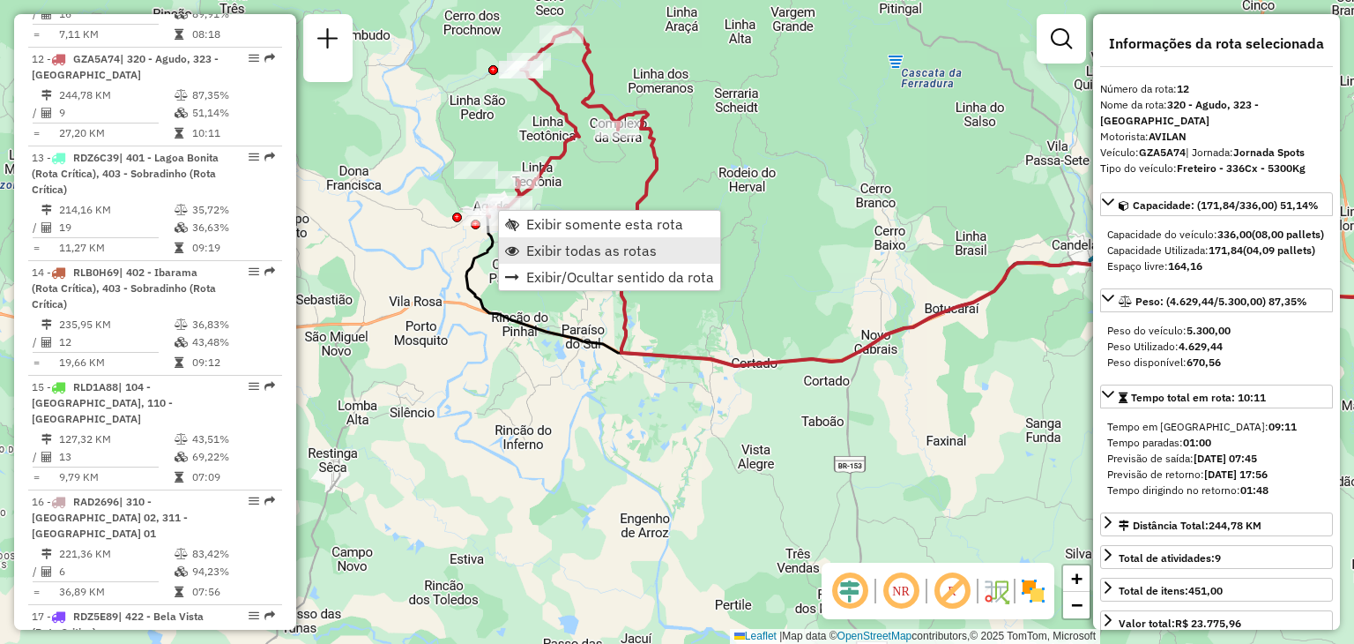
click at [545, 255] on span "Exibir todas as rotas" at bounding box center [591, 250] width 131 height 14
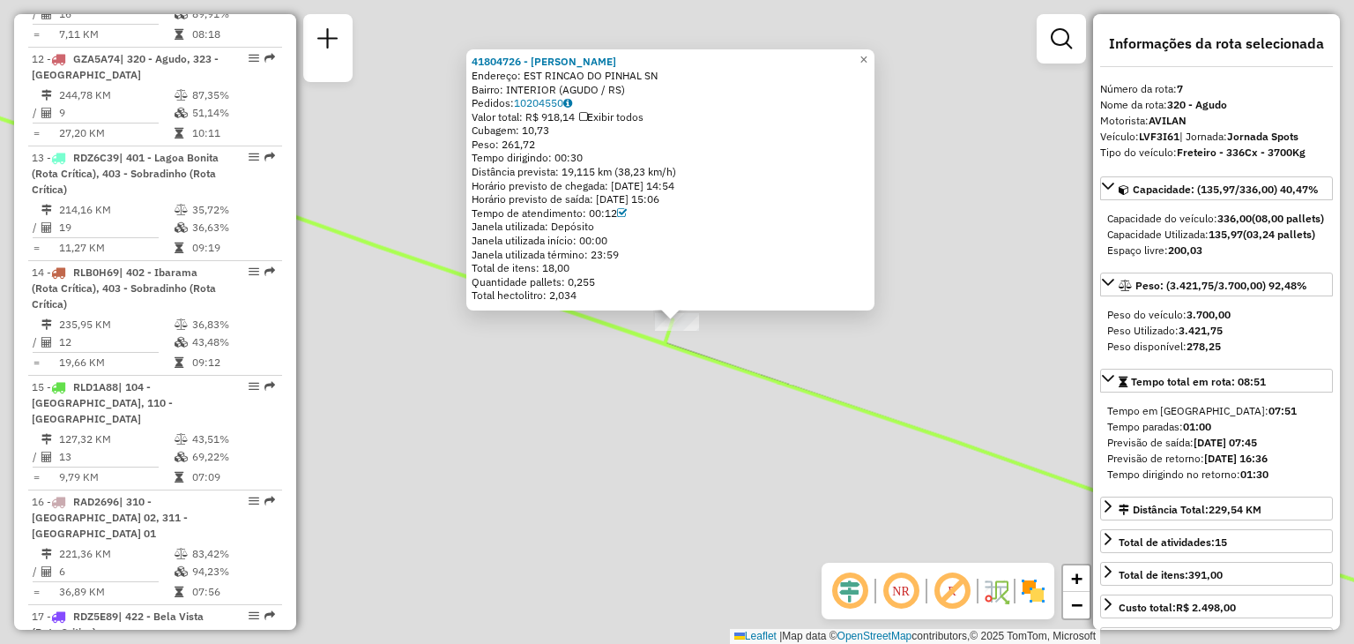
scroll to position [1266, 0]
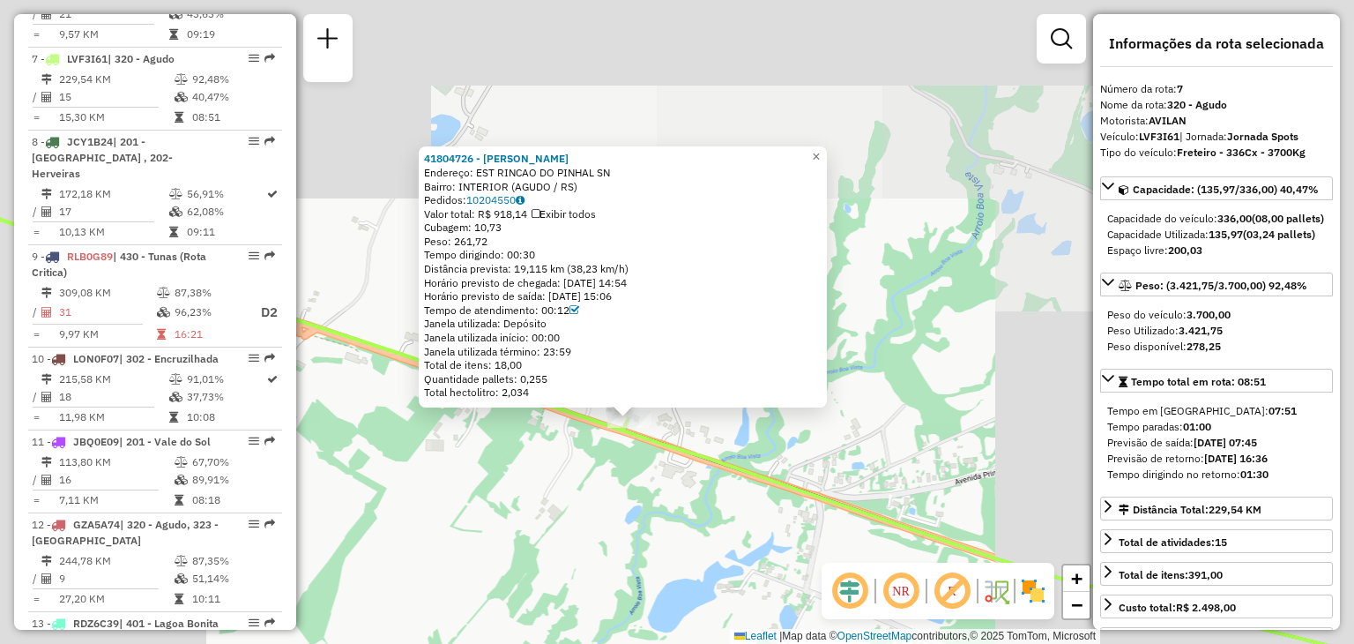
click at [905, 290] on div "41804726 - CLAUDIO ALBERTO KIEF Endereço: EST RINCAO DO PINHAL SN Bairro: INTER…" at bounding box center [677, 322] width 1354 height 644
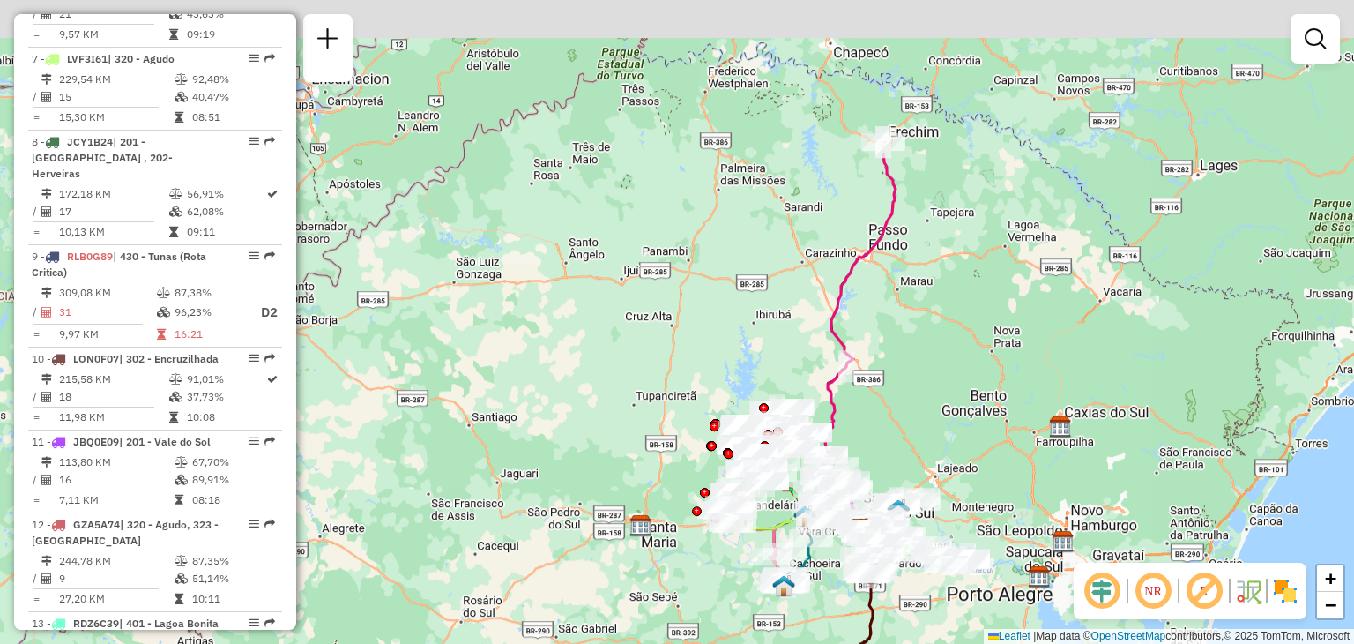
drag, startPoint x: 965, startPoint y: 186, endPoint x: 910, endPoint y: 170, distance: 56.9
click at [910, 170] on div "Janela de atendimento Grade de atendimento Capacidade Transportadoras Veículos …" at bounding box center [677, 322] width 1354 height 644
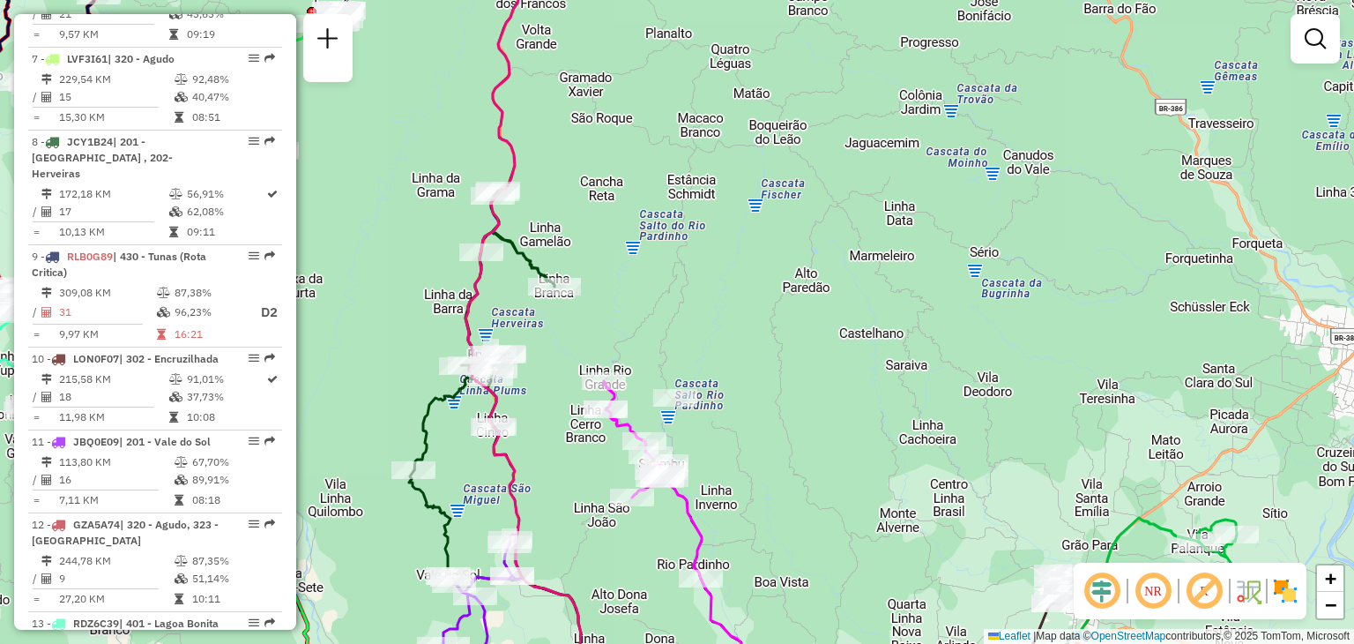
drag, startPoint x: 535, startPoint y: 533, endPoint x: 547, endPoint y: 463, distance: 71.5
click at [547, 462] on div "Janela de atendimento Grade de atendimento Capacidade Transportadoras Veículos …" at bounding box center [677, 322] width 1354 height 644
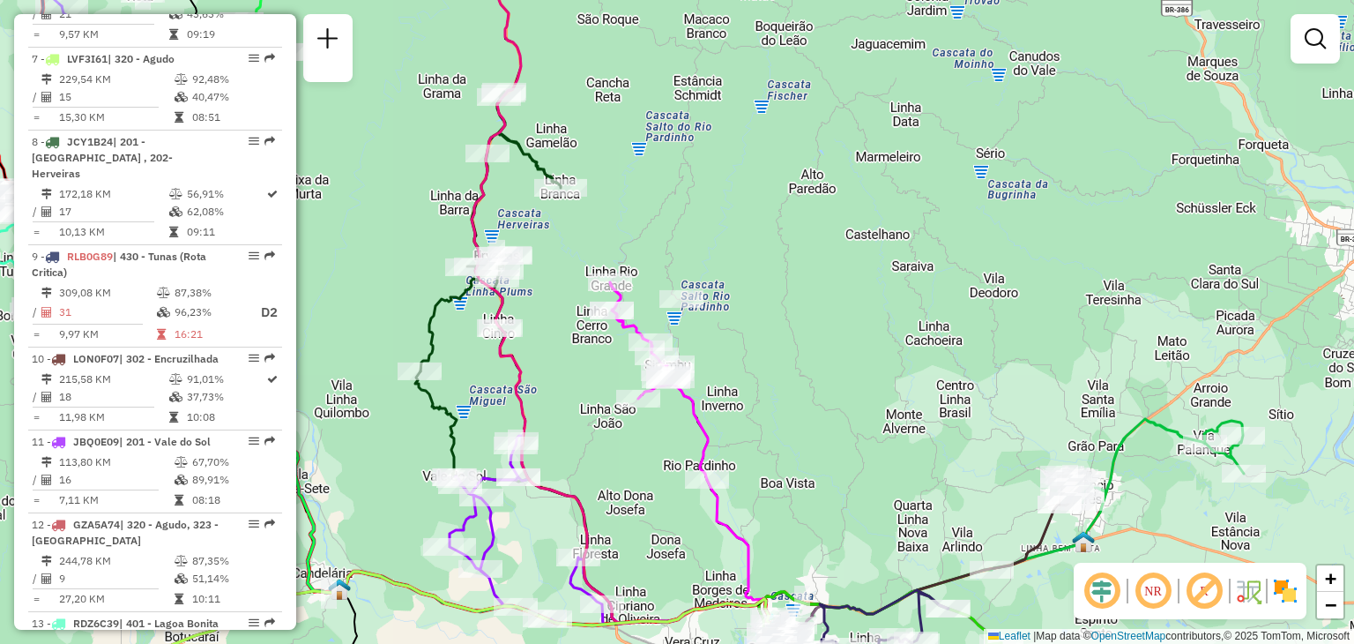
drag, startPoint x: 648, startPoint y: 518, endPoint x: 653, endPoint y: 474, distance: 44.4
click at [653, 474] on div "Janela de atendimento Grade de atendimento Capacidade Transportadoras Veículos …" at bounding box center [677, 322] width 1354 height 644
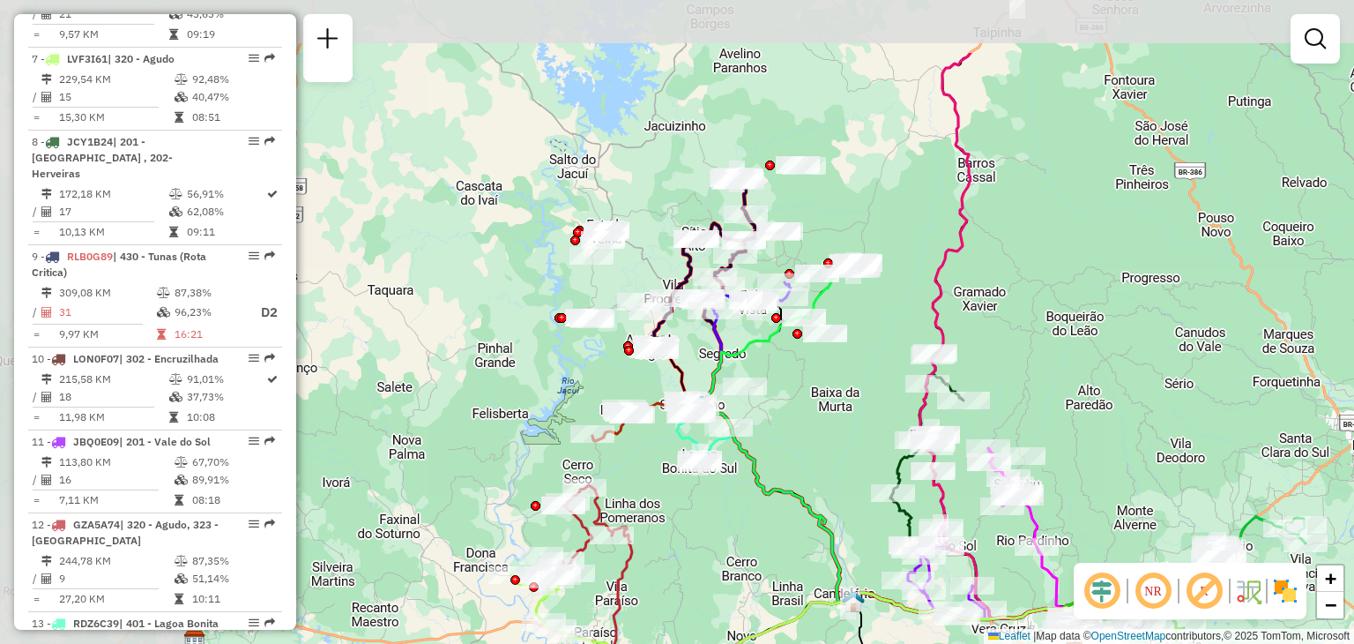
drag, startPoint x: 496, startPoint y: 292, endPoint x: 766, endPoint y: 407, distance: 294.3
click at [766, 407] on div "Janela de atendimento Grade de atendimento Capacidade Transportadoras Veículos …" at bounding box center [677, 322] width 1354 height 644
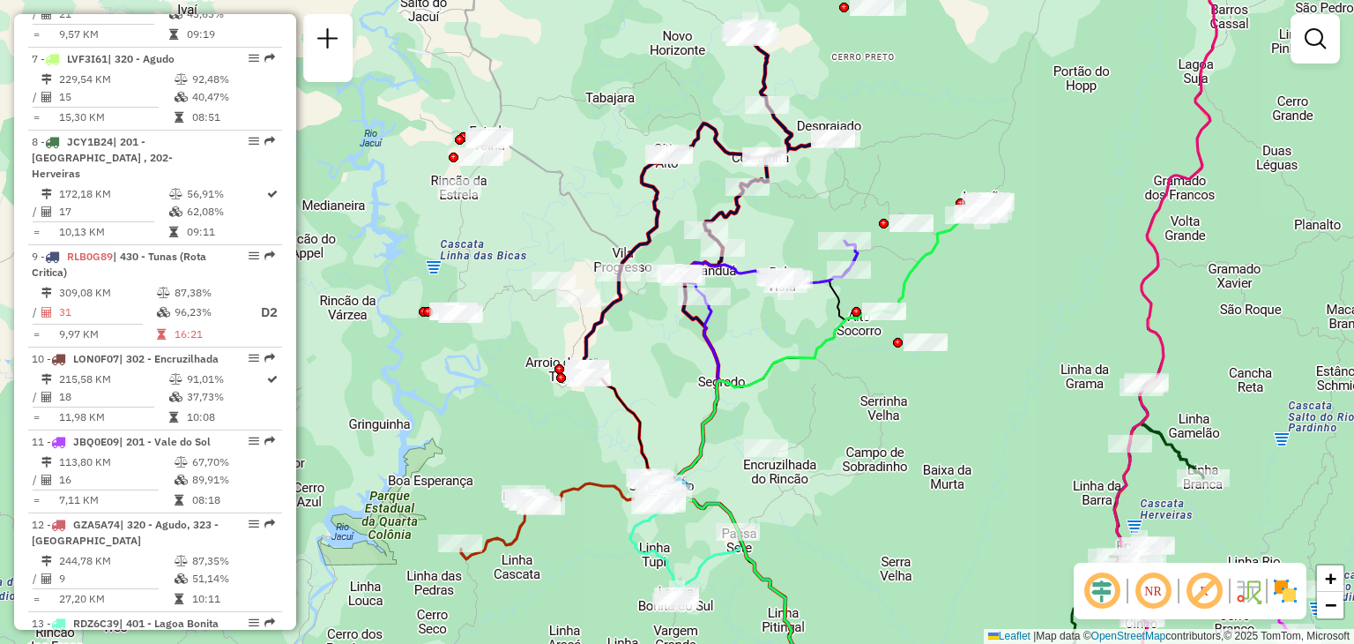
drag, startPoint x: 889, startPoint y: 537, endPoint x: 842, endPoint y: 327, distance: 215.0
click at [842, 326] on div "Janela de atendimento Grade de atendimento Capacidade Transportadoras Veículos …" at bounding box center [677, 322] width 1354 height 644
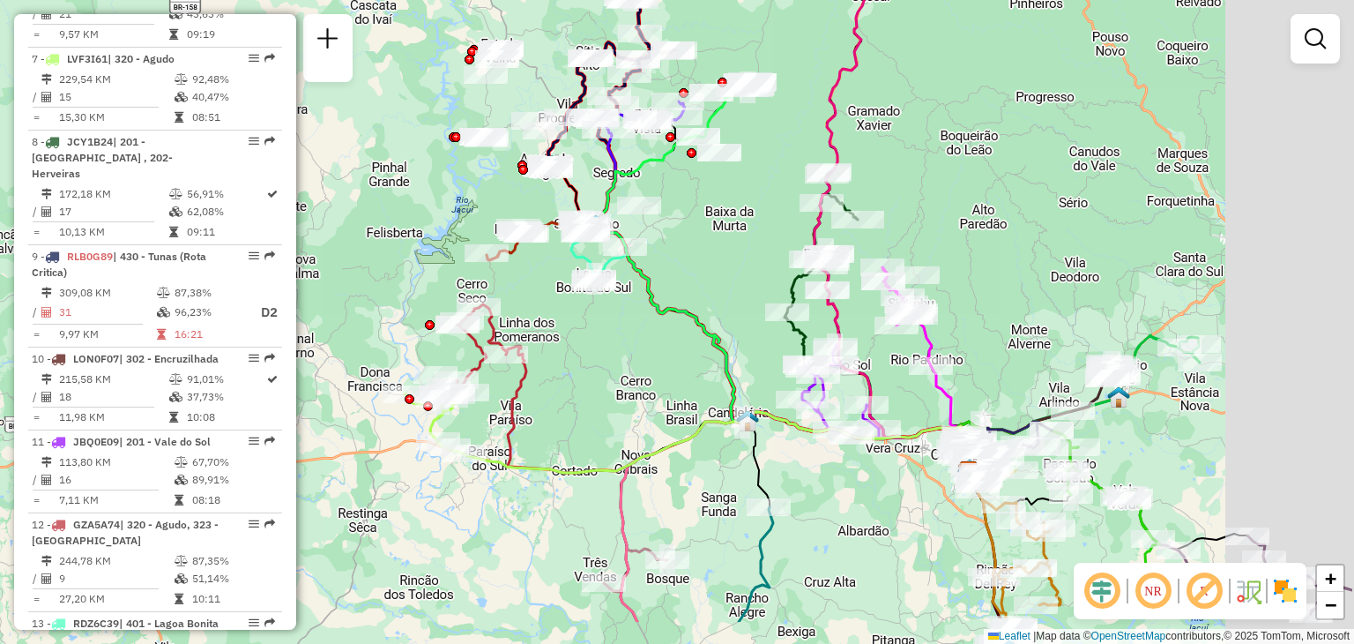
drag, startPoint x: 843, startPoint y: 426, endPoint x: 693, endPoint y: 329, distance: 178.5
click at [693, 329] on icon at bounding box center [784, 280] width 378 height 389
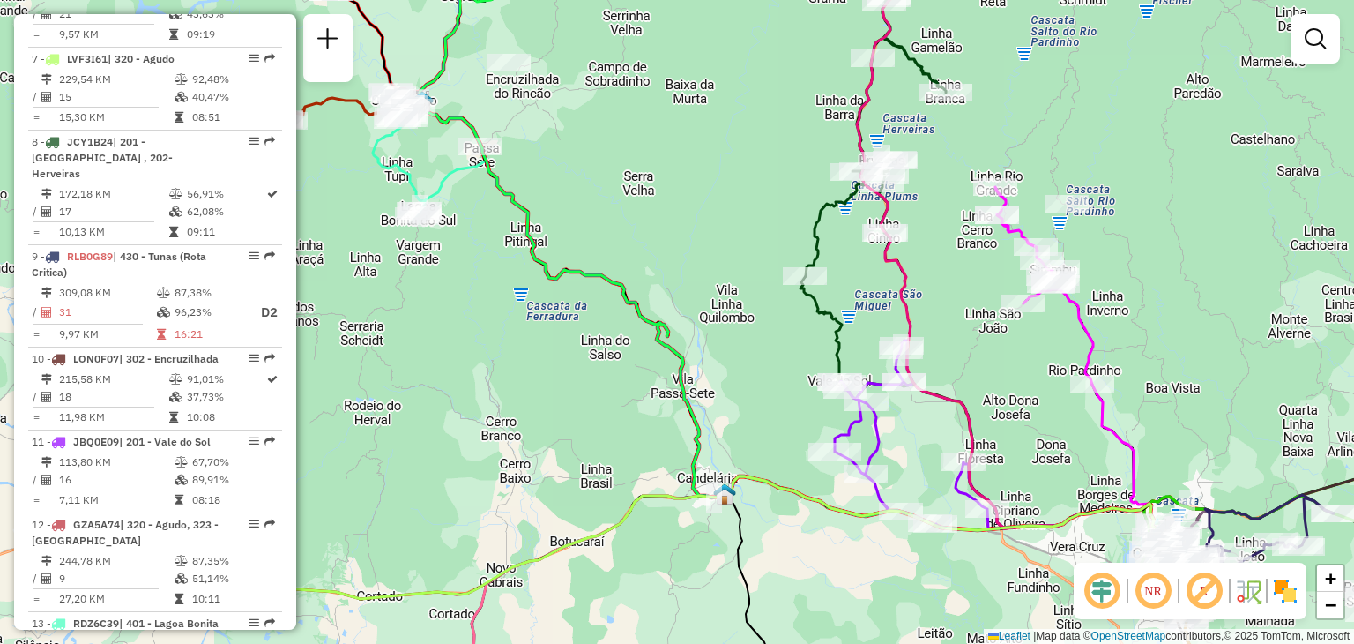
drag, startPoint x: 600, startPoint y: 429, endPoint x: 585, endPoint y: 357, distance: 72.8
click at [581, 359] on div "Janela de atendimento Grade de atendimento Capacidade Transportadoras Veículos …" at bounding box center [677, 322] width 1354 height 644
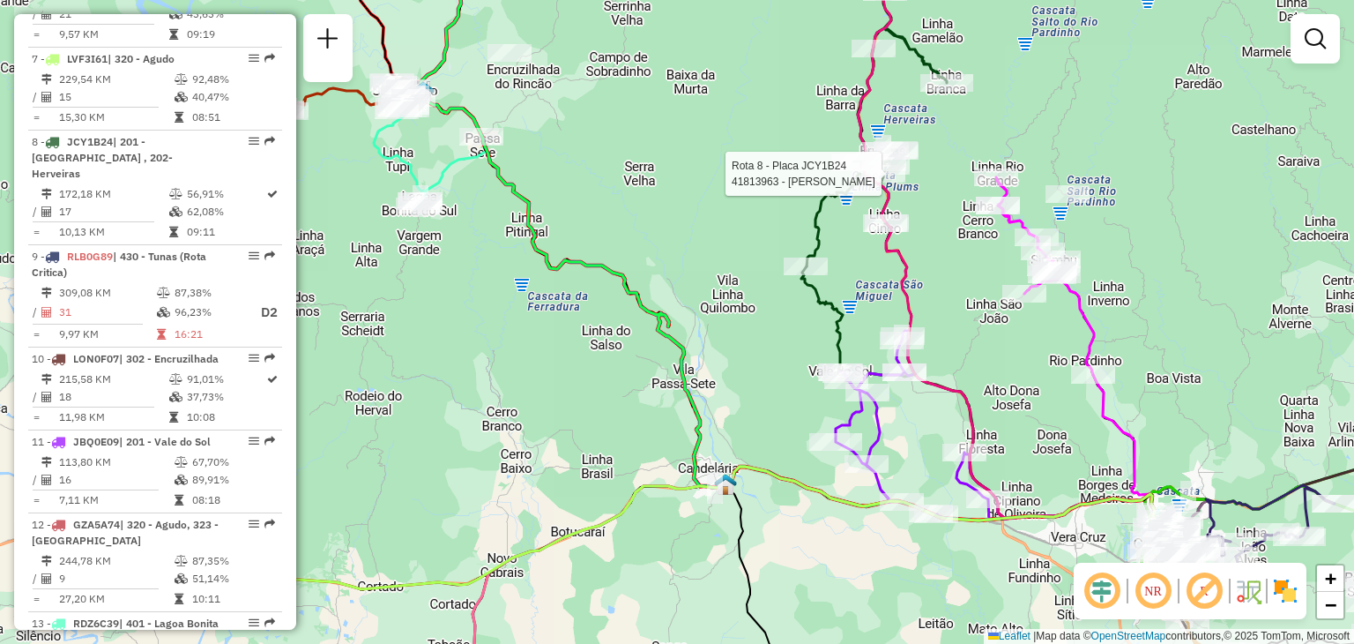
select select "**********"
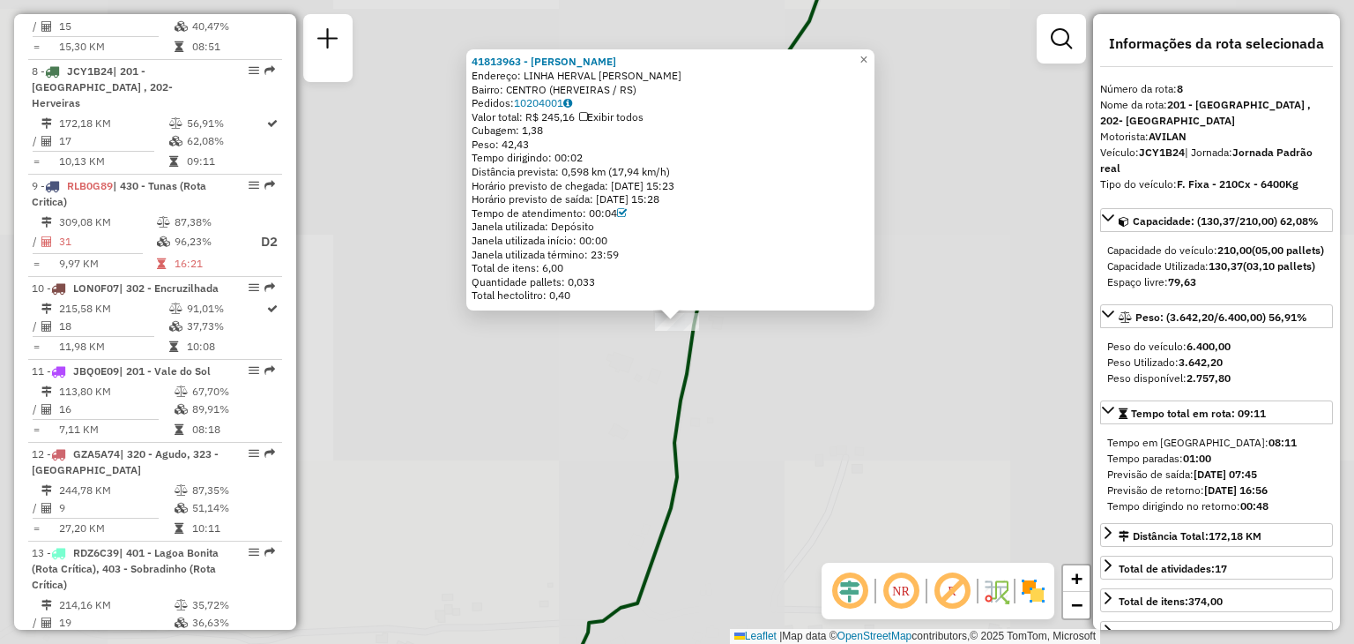
scroll to position [1349, 0]
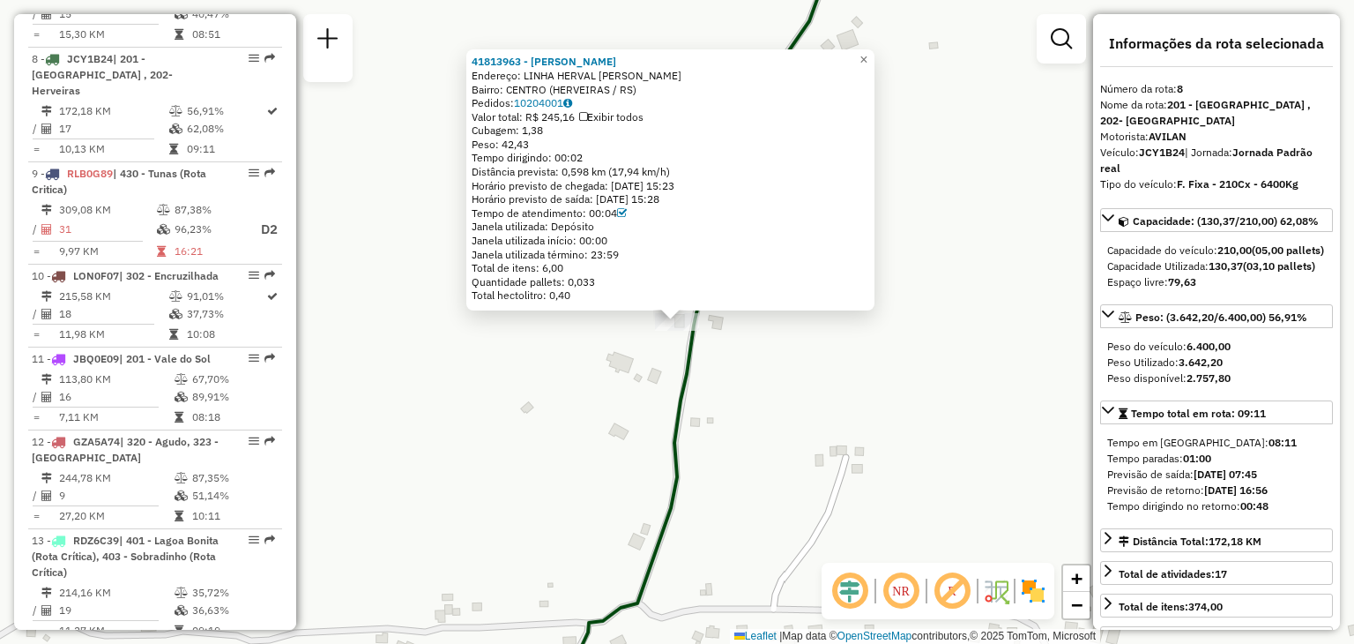
click at [803, 438] on div "41813963 - ARMAZEM SILVA Endereço: LINHA HERVAL SaO JOAO SN Bairro: CENTRO (HER…" at bounding box center [677, 322] width 1354 height 644
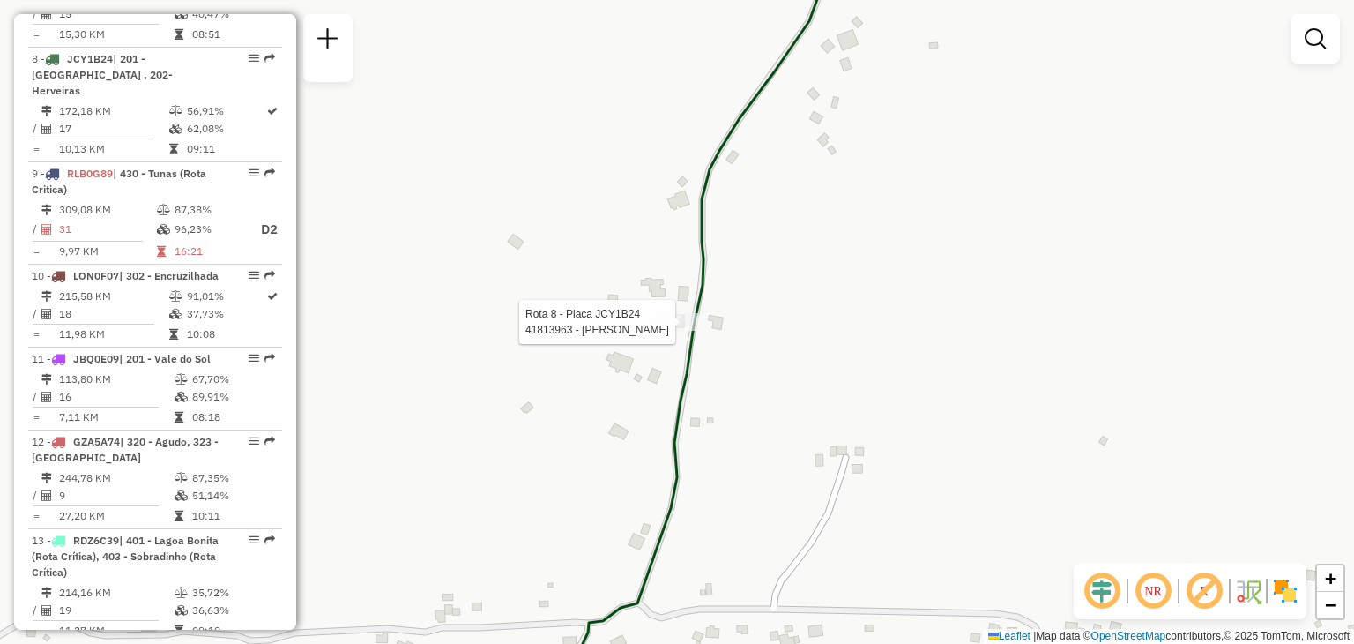
select select "**********"
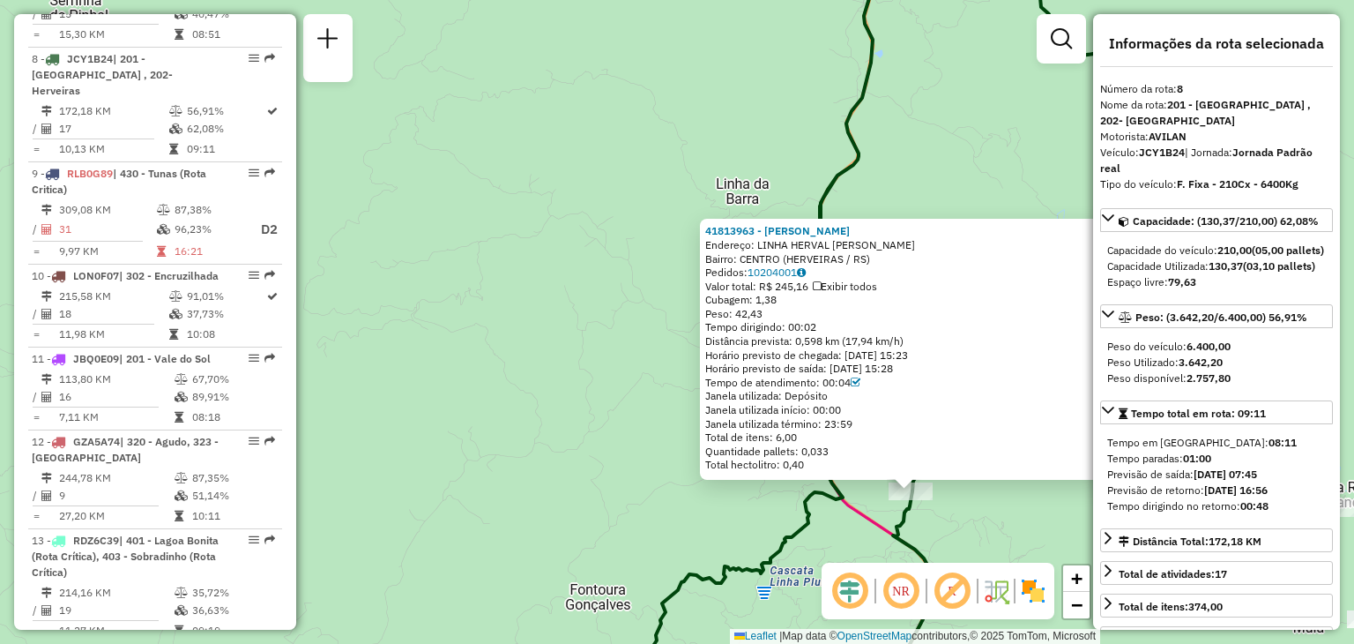
drag, startPoint x: 1015, startPoint y: 526, endPoint x: 882, endPoint y: 541, distance: 134.0
click at [939, 457] on div "41813963 - ARMAZEM SILVA Endereço: LINHA HERVAL SaO JOAO SN Bairro: CENTRO (HER…" at bounding box center [677, 322] width 1354 height 644
